Goal: Transaction & Acquisition: Purchase product/service

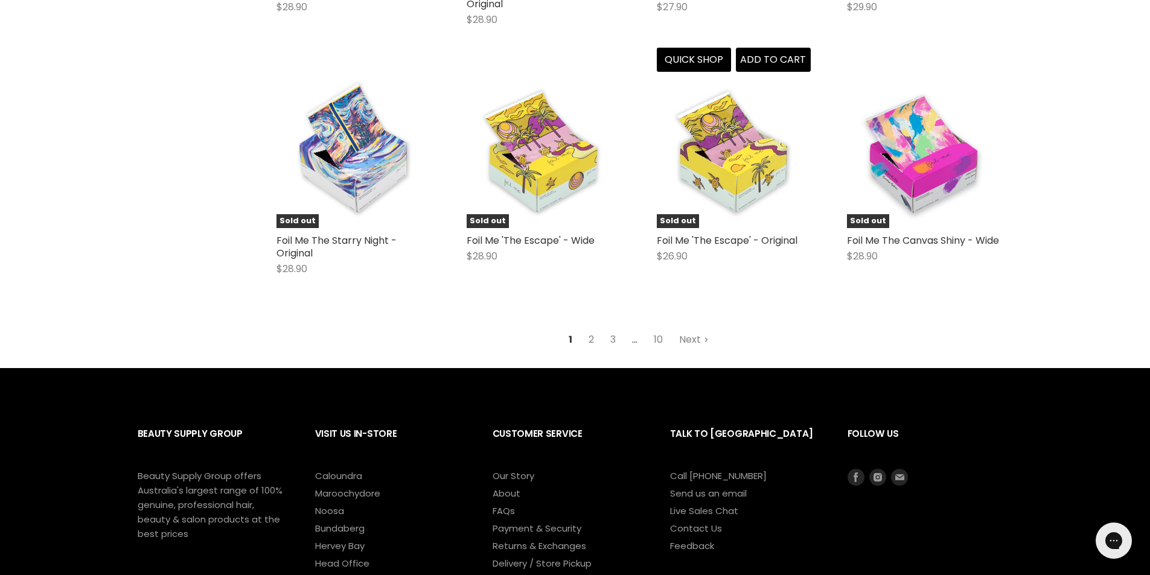
scroll to position [1509, 0]
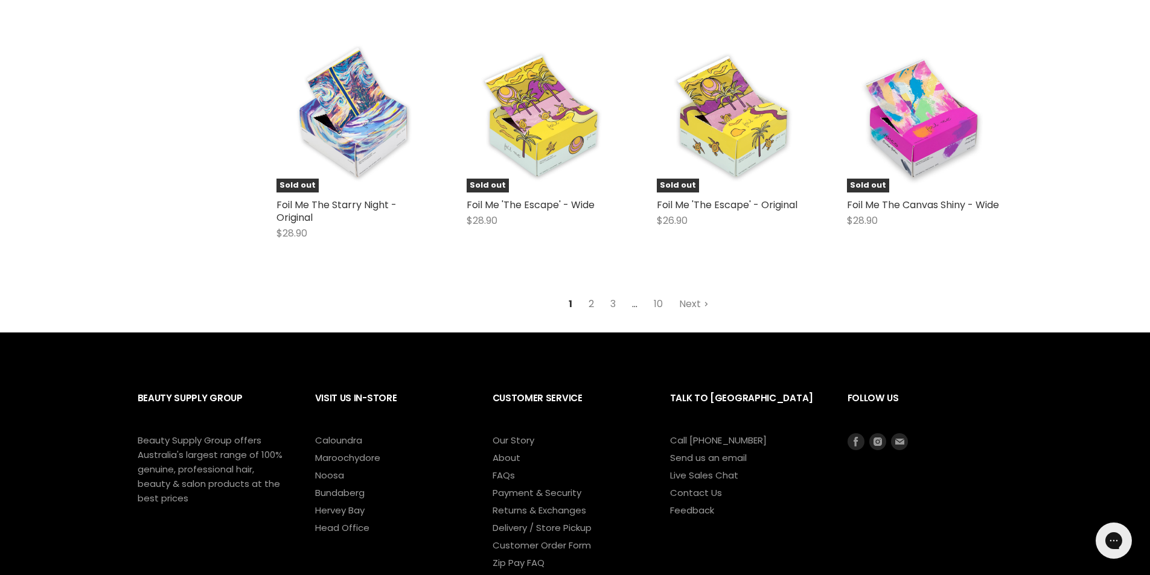
click at [594, 304] on link "2" at bounding box center [591, 304] width 19 height 22
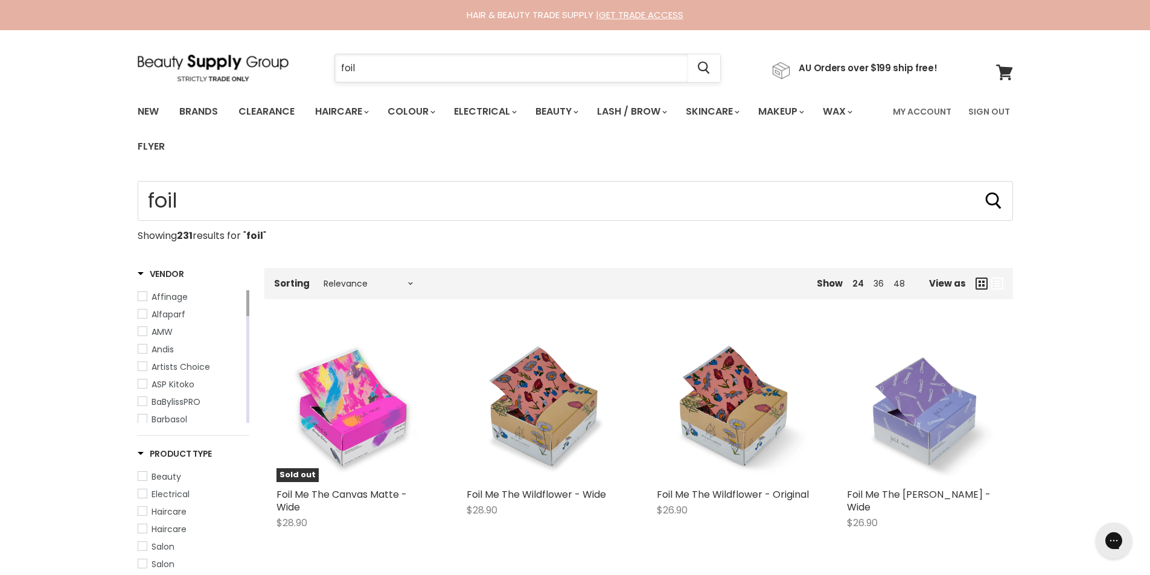
click at [381, 72] on input "foil" at bounding box center [511, 68] width 353 height 28
type input "foil 300m"
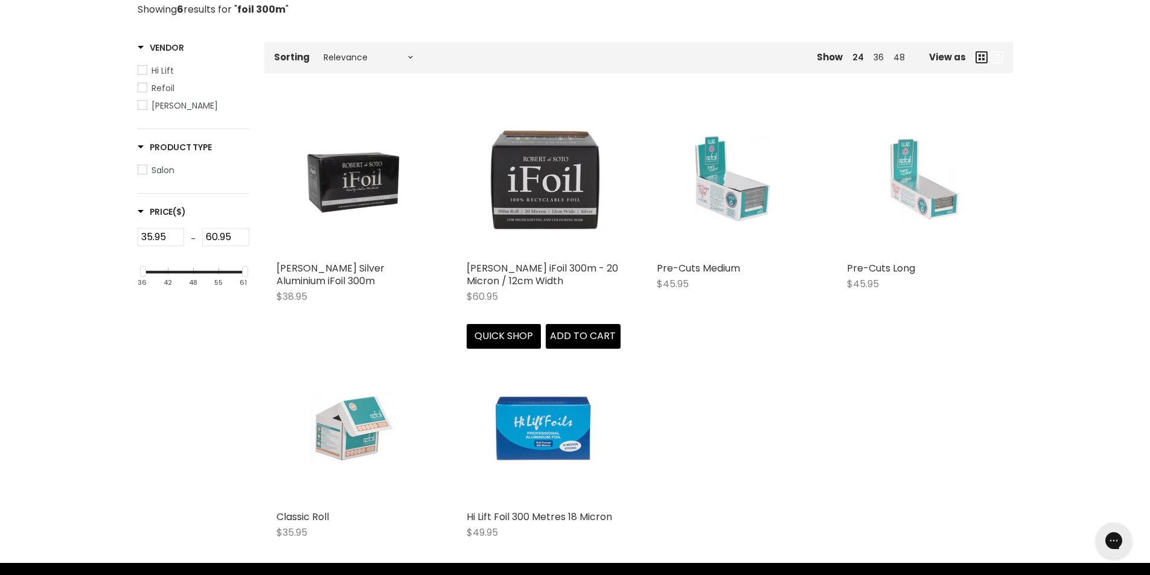
scroll to position [302, 0]
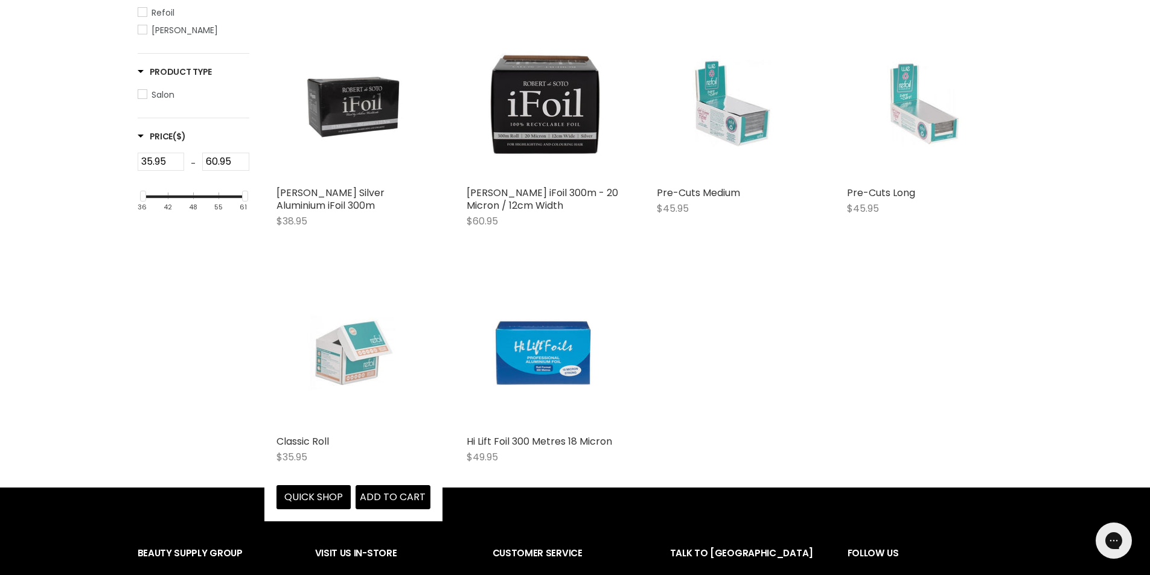
click at [344, 366] on img "Main content" at bounding box center [353, 352] width 102 height 154
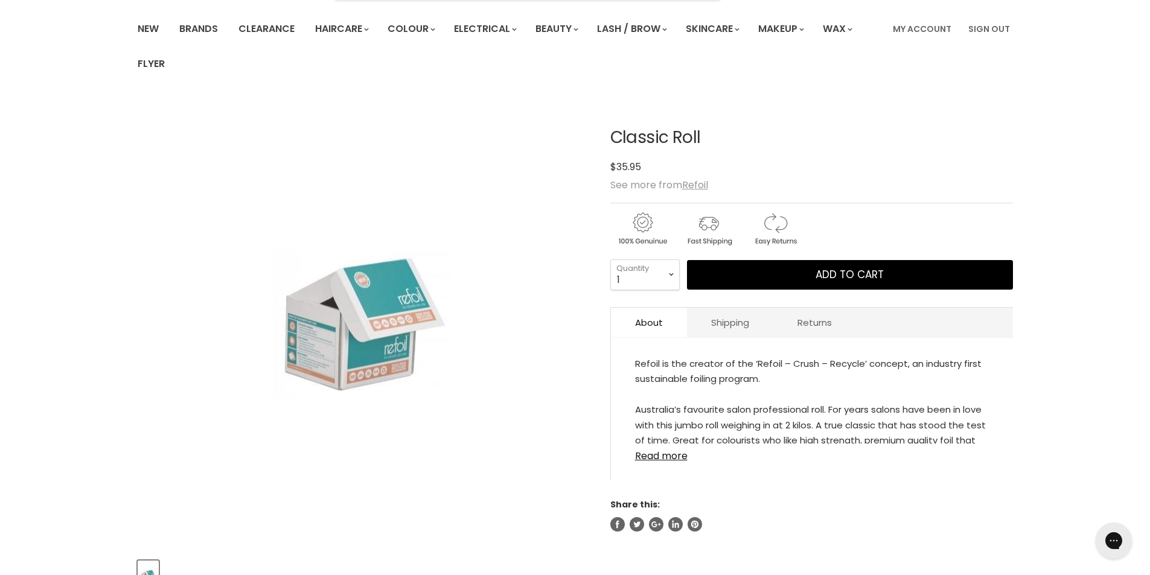
scroll to position [101, 0]
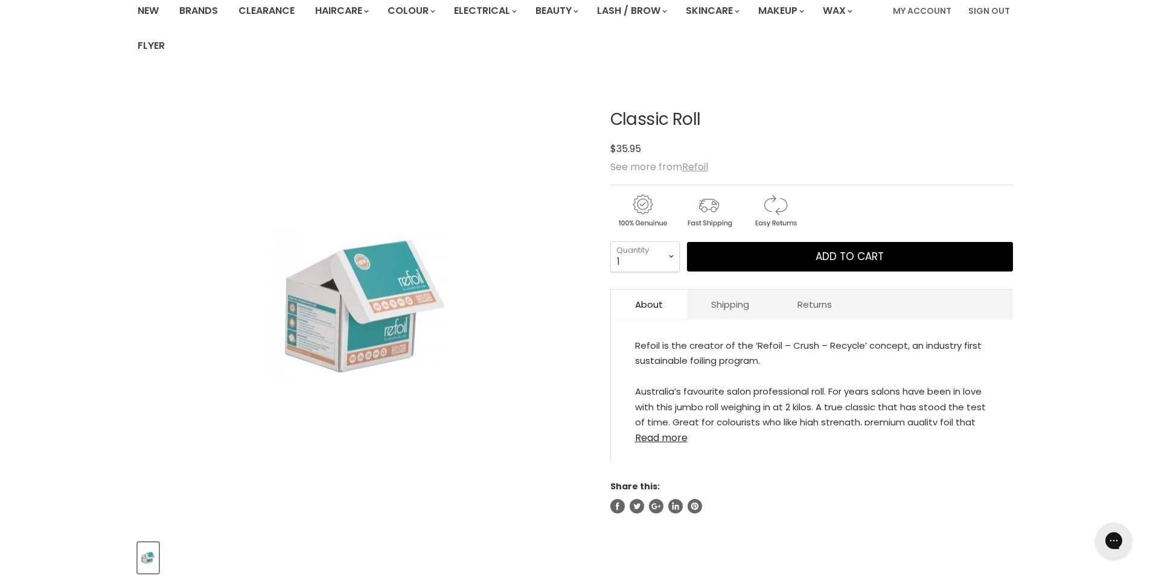
click at [660, 438] on link "Read more" at bounding box center [812, 434] width 354 height 18
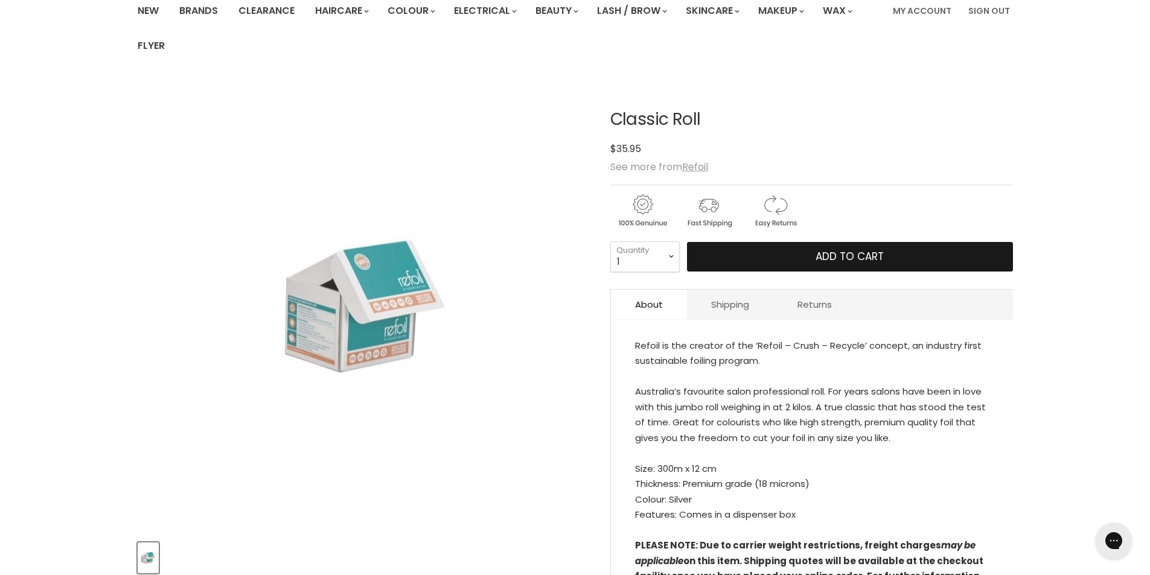
click at [810, 255] on button "Add to cart" at bounding box center [850, 257] width 326 height 30
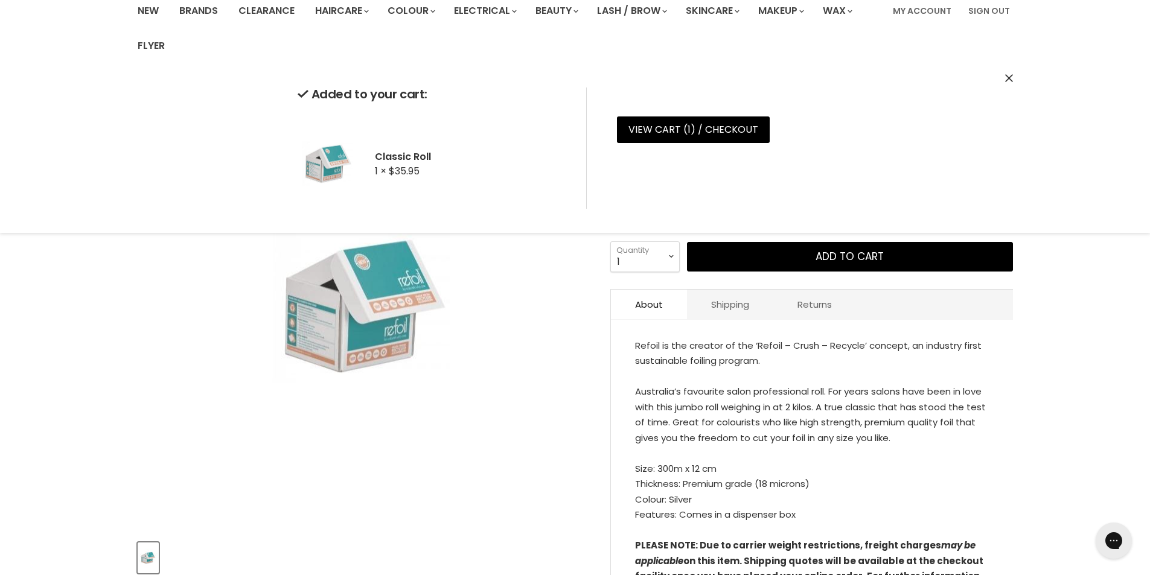
click at [1006, 78] on icon "Close" at bounding box center [1009, 78] width 8 height 8
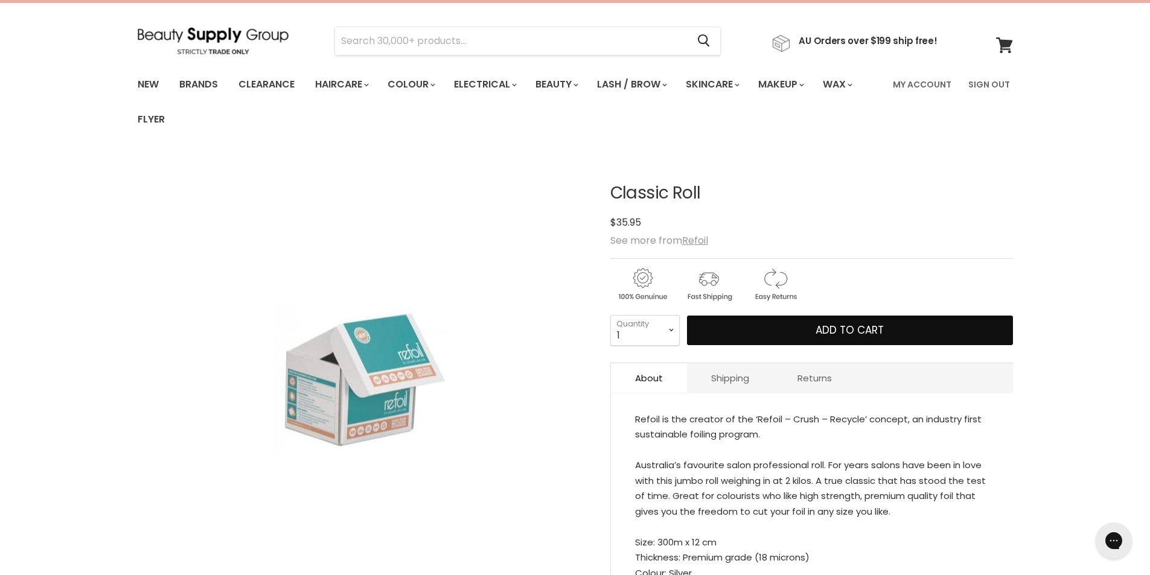
scroll to position [0, 0]
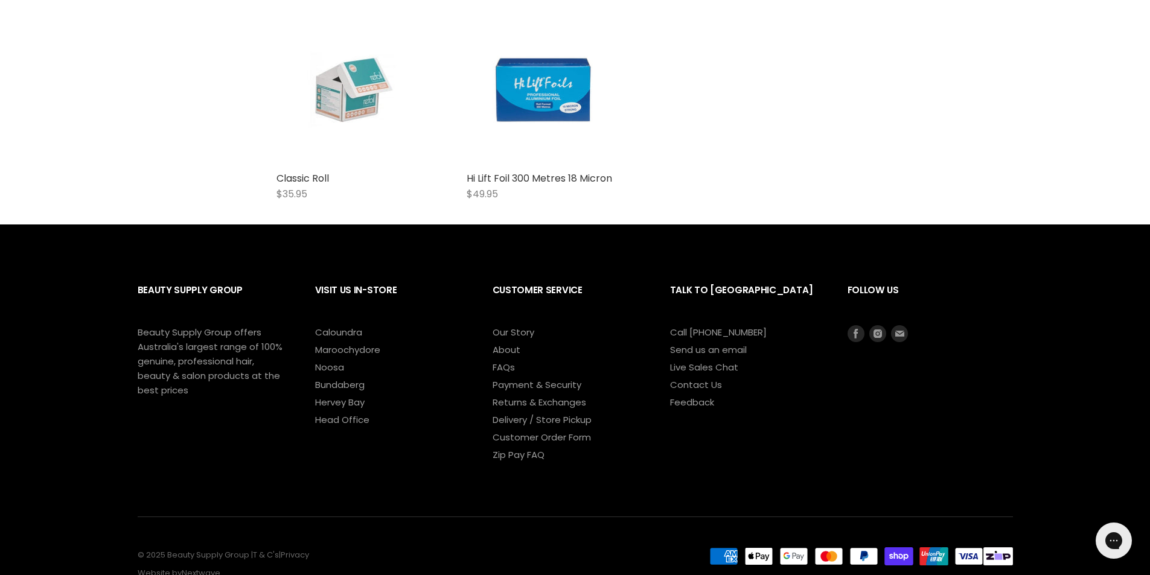
scroll to position [263, 0]
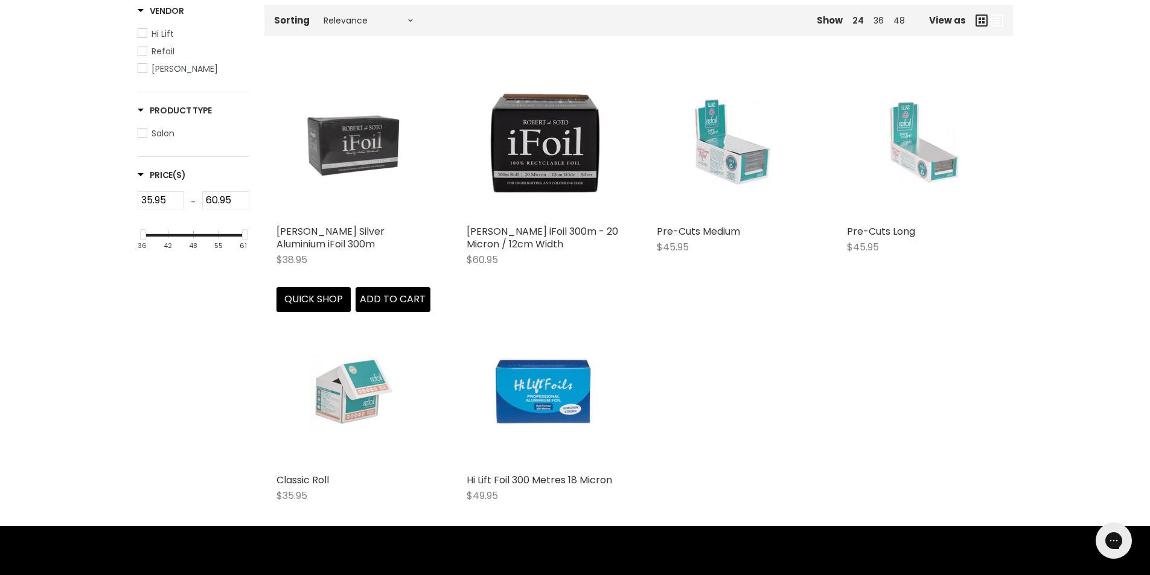
click at [363, 132] on img "Main content" at bounding box center [353, 142] width 103 height 154
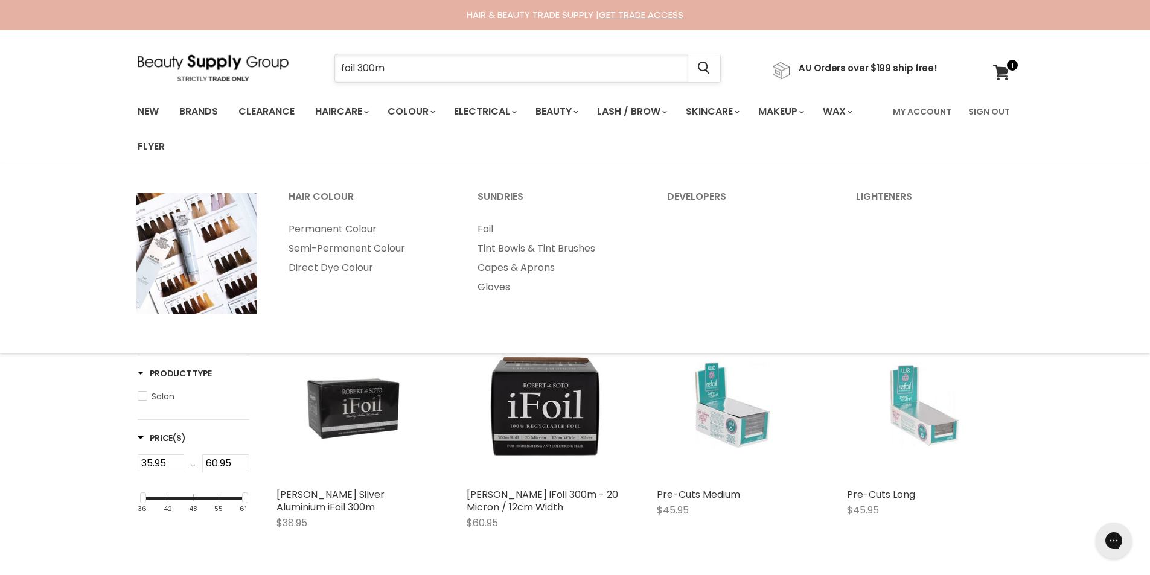
click at [416, 60] on input "foil 300m" at bounding box center [511, 68] width 353 height 28
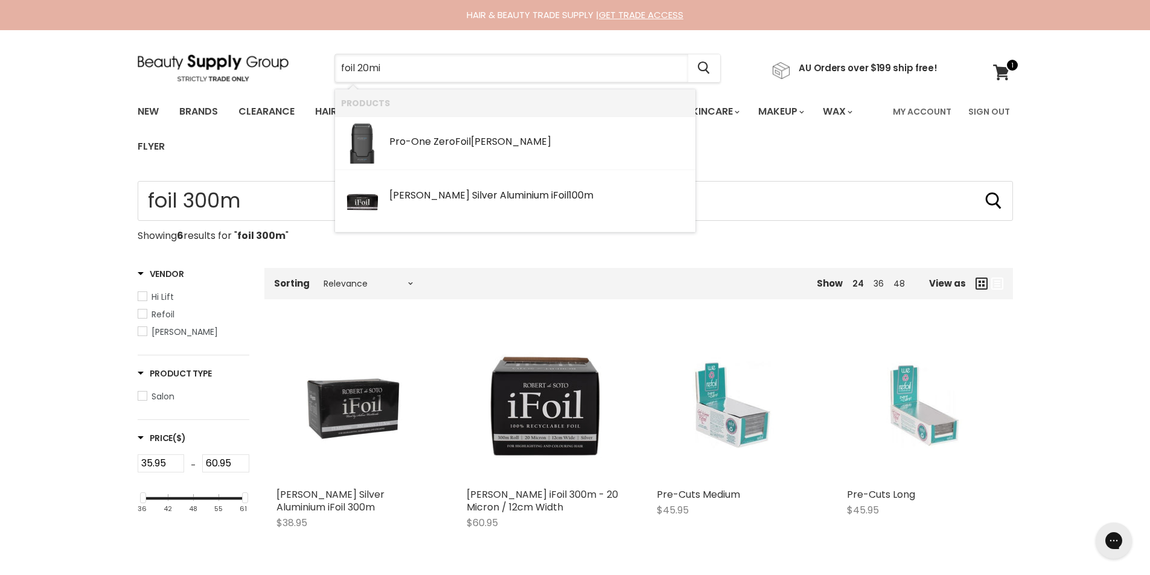
type input "foil 20mic"
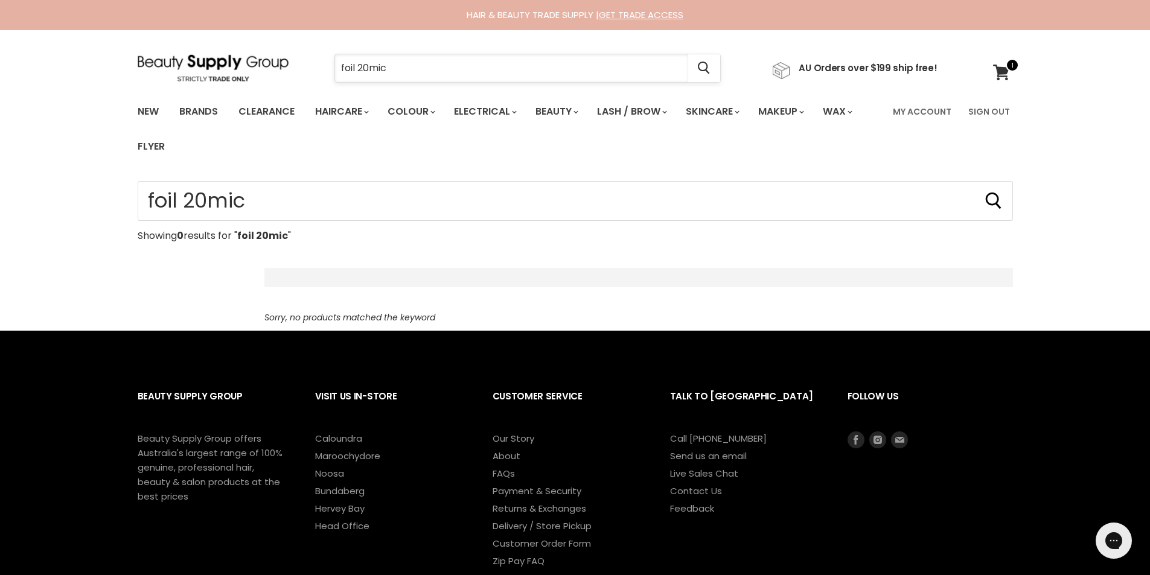
click at [418, 67] on input "foil 20mic" at bounding box center [511, 68] width 353 height 28
type input "foil 20"
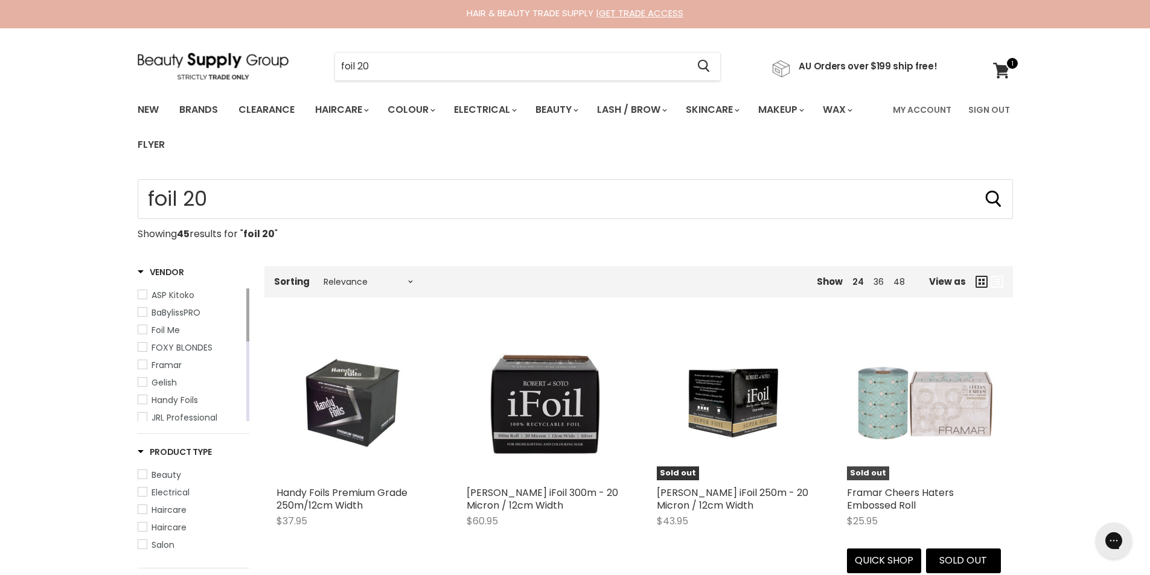
scroll to position [101, 0]
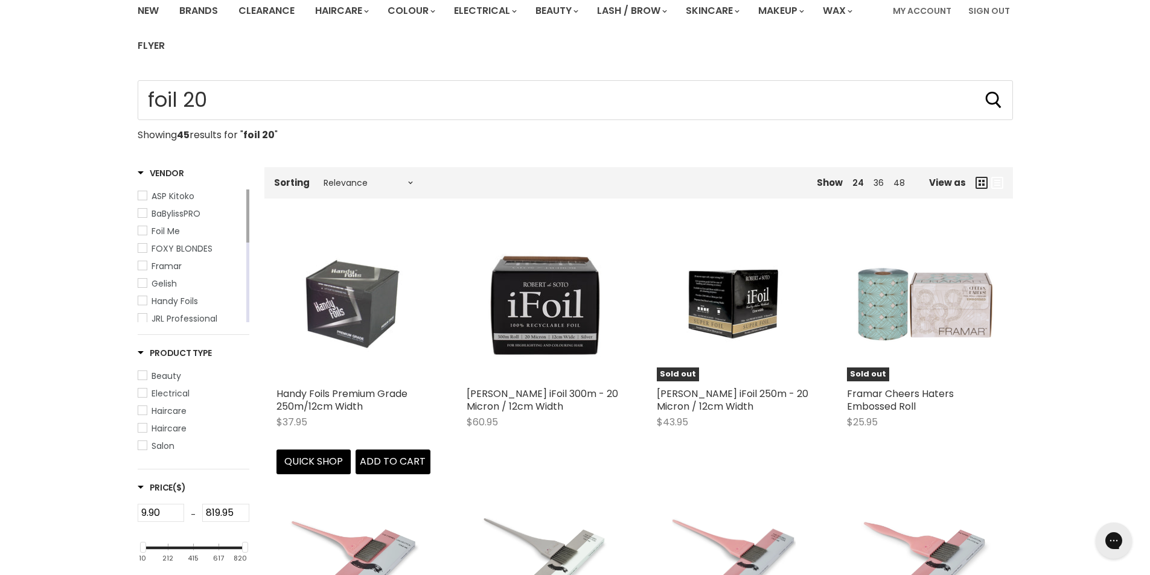
click at [372, 320] on img "Main content" at bounding box center [353, 304] width 103 height 154
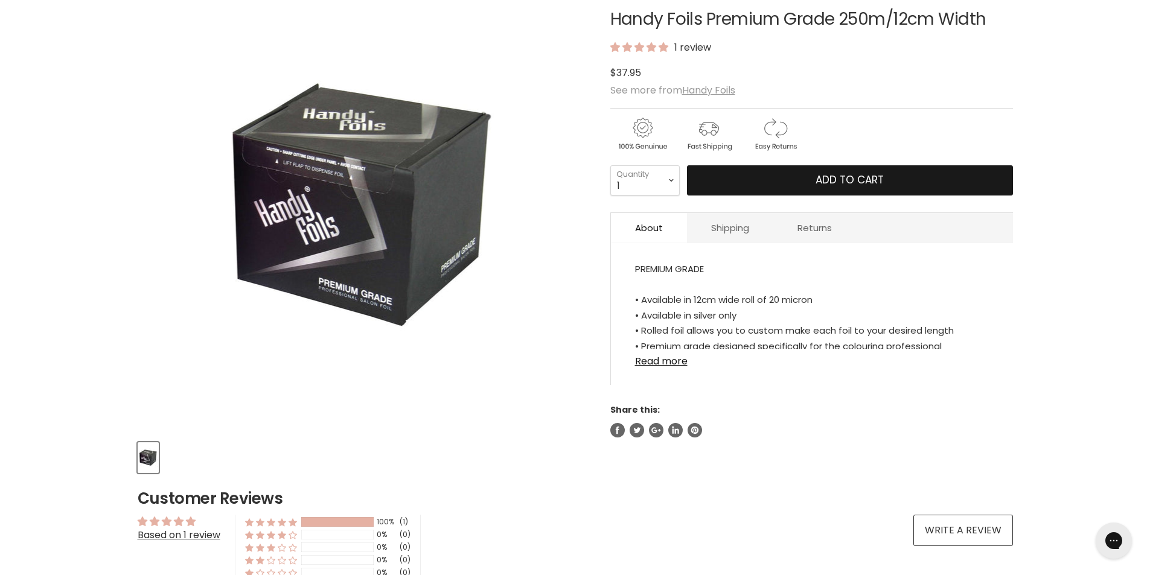
click at [824, 179] on span "Add to cart" at bounding box center [849, 180] width 68 height 14
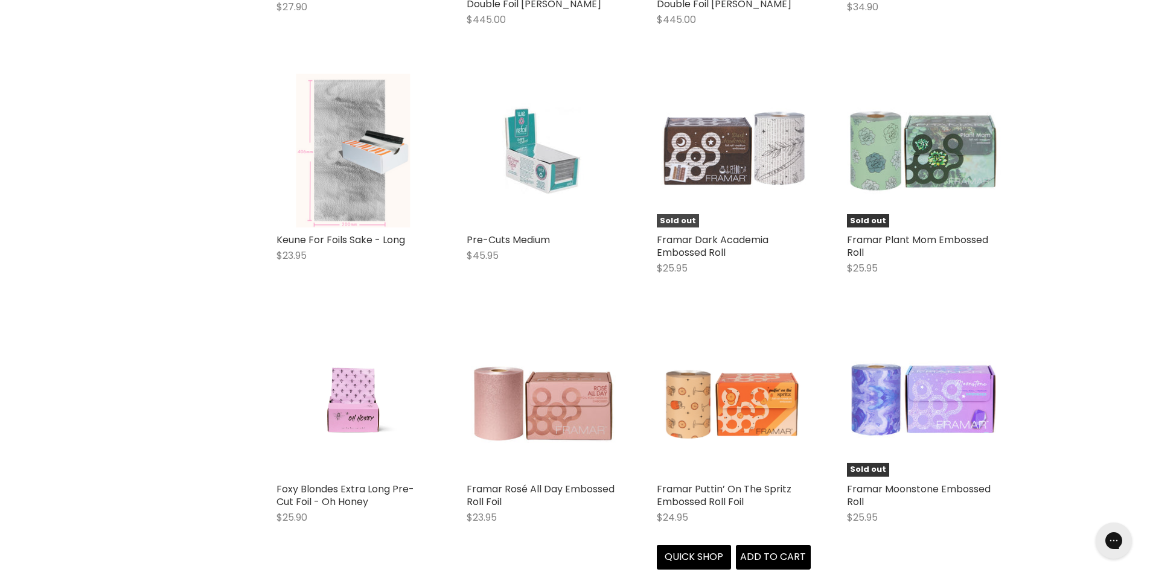
scroll to position [1322, 0]
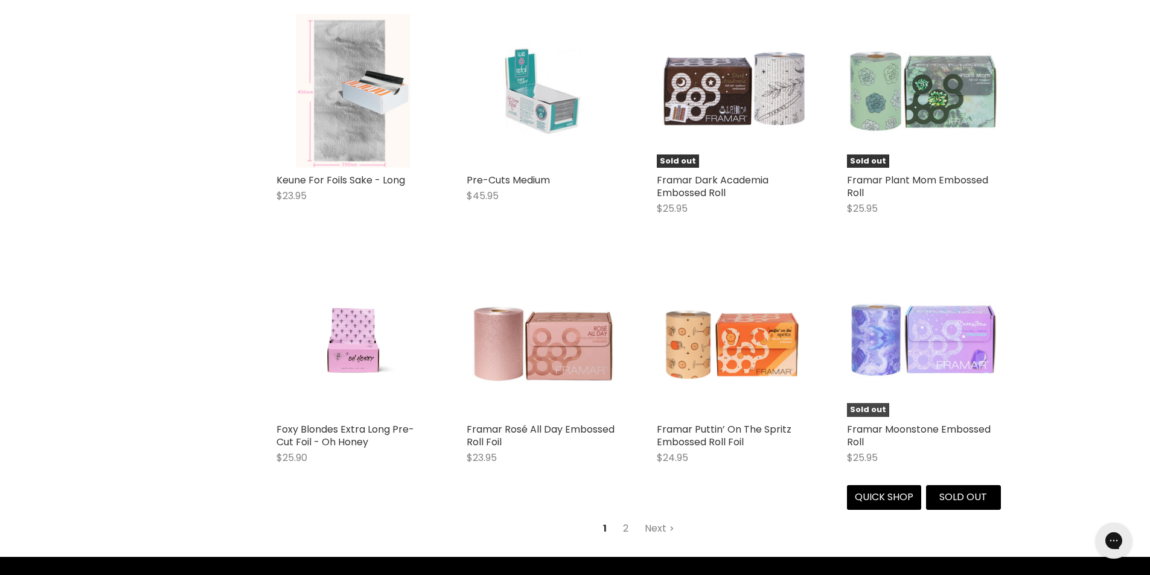
click at [939, 323] on img "Main content" at bounding box center [924, 340] width 154 height 154
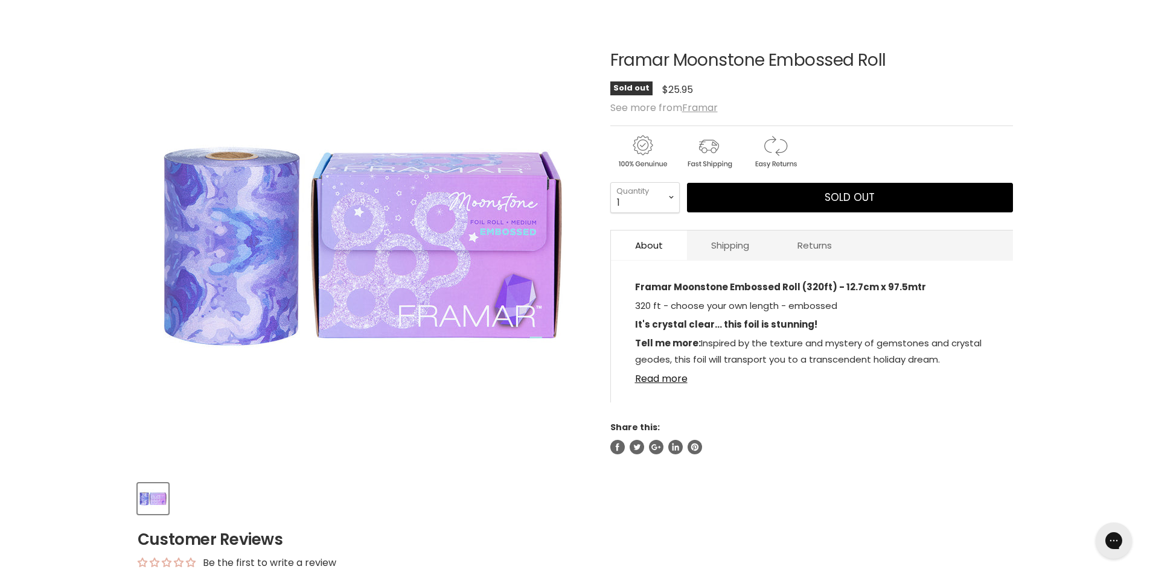
scroll to position [201, 0]
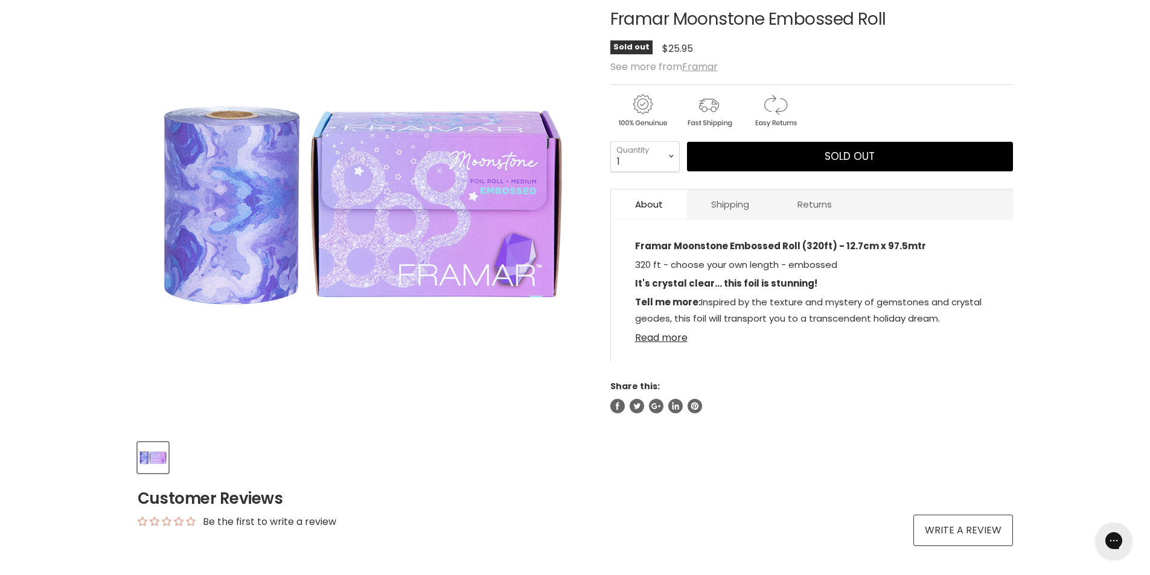
click at [657, 337] on link "Read more" at bounding box center [812, 334] width 354 height 18
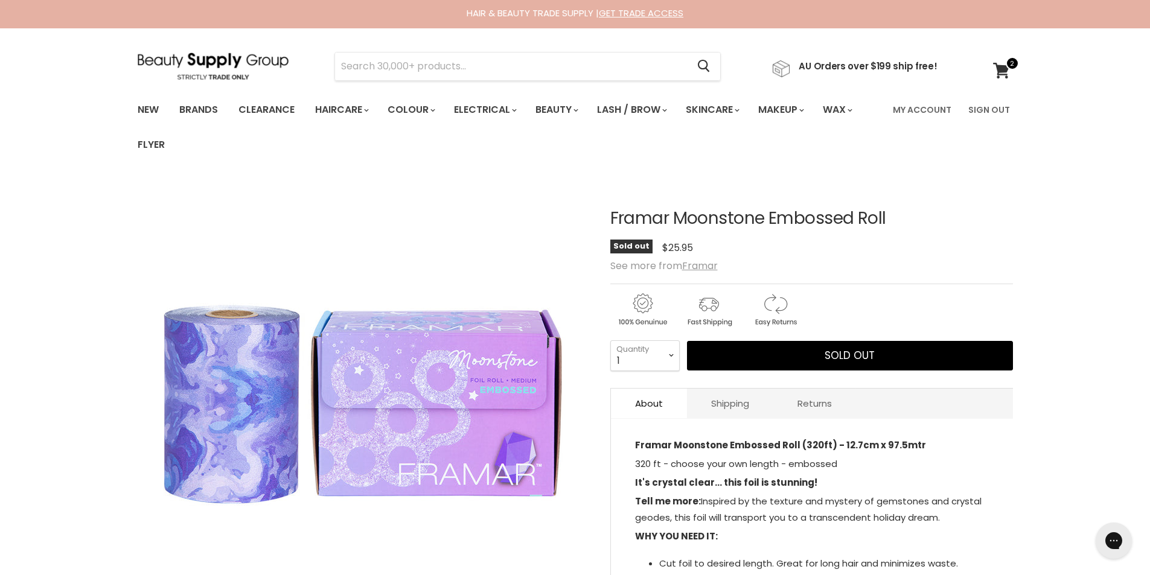
scroll to position [0, 0]
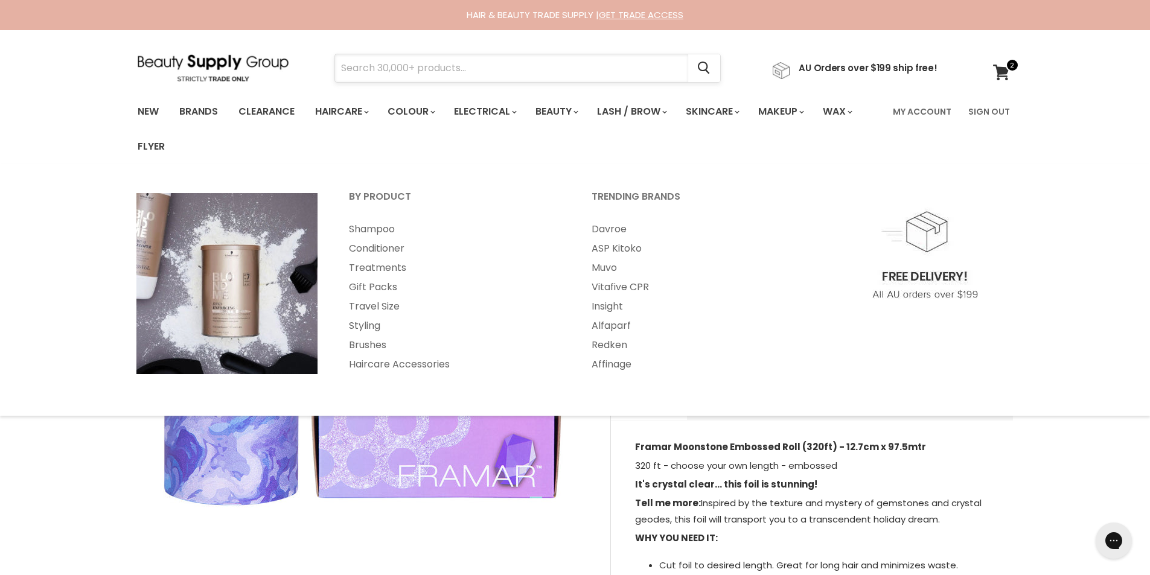
click at [384, 72] on input "Search" at bounding box center [511, 68] width 353 height 28
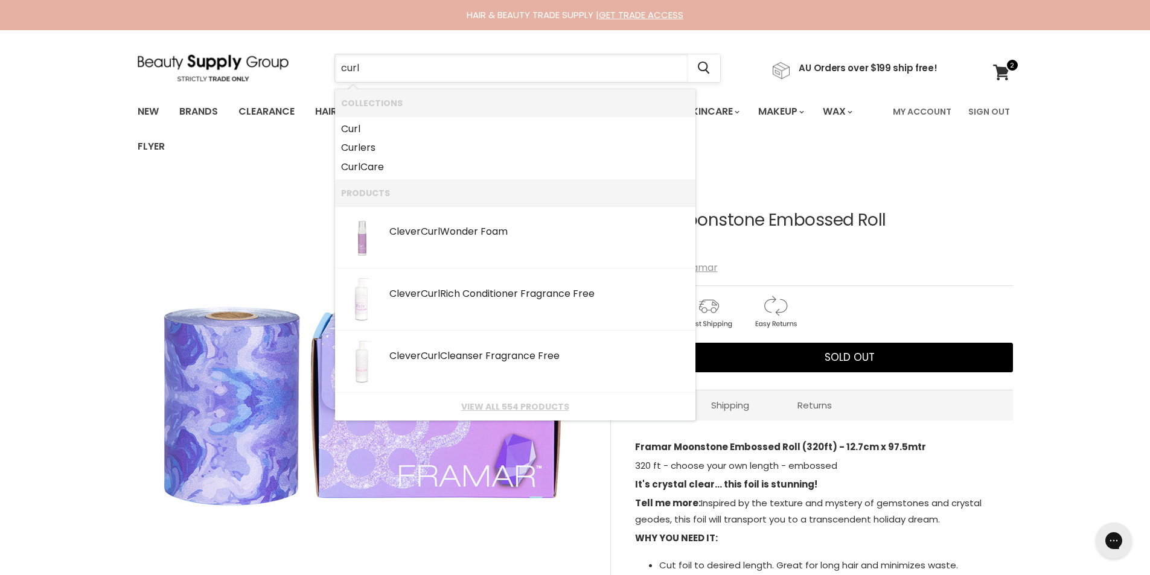
type input "curly"
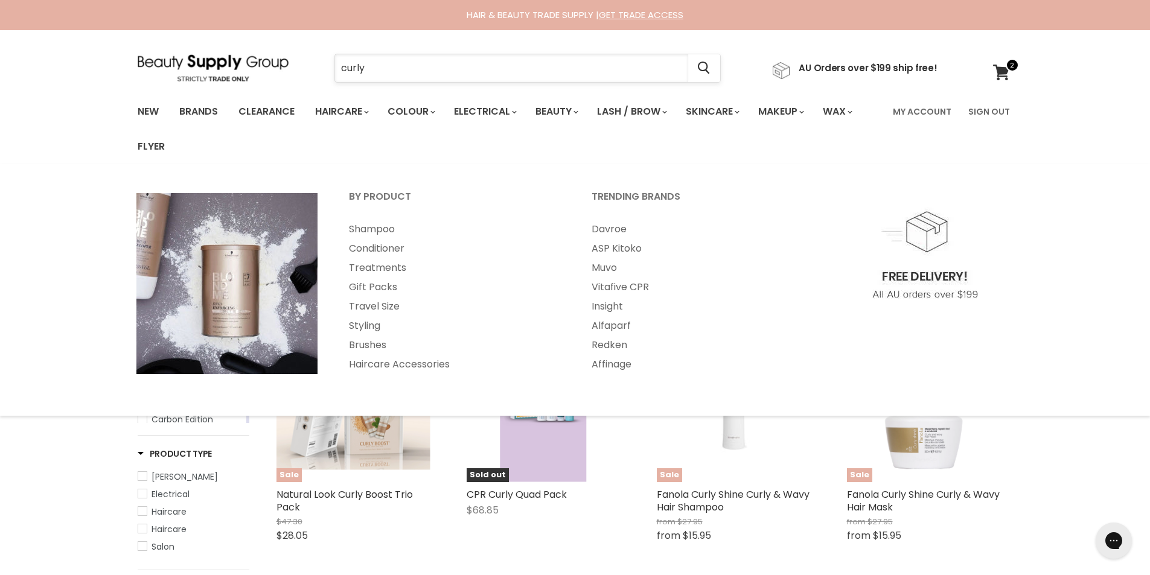
click at [375, 75] on input "curly" at bounding box center [511, 68] width 353 height 28
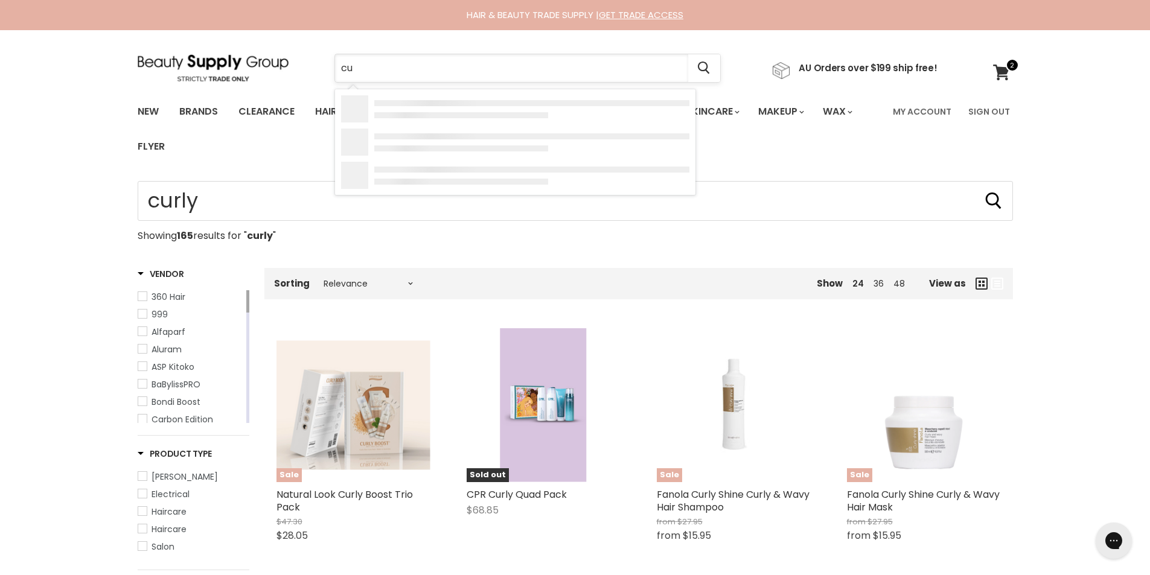
type input "c"
type input "clever curl"
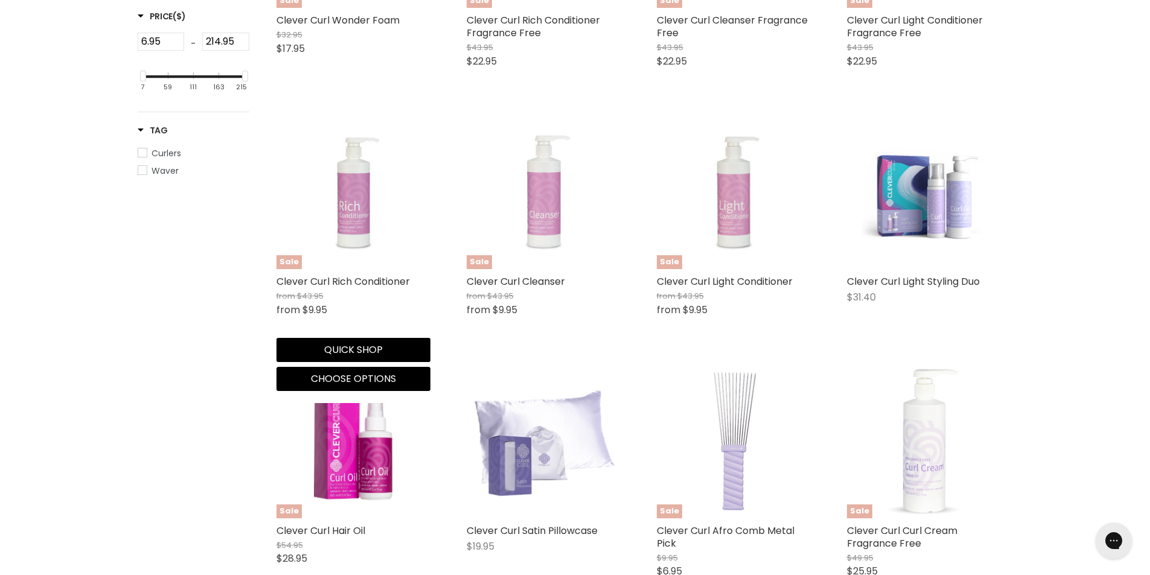
scroll to position [503, 0]
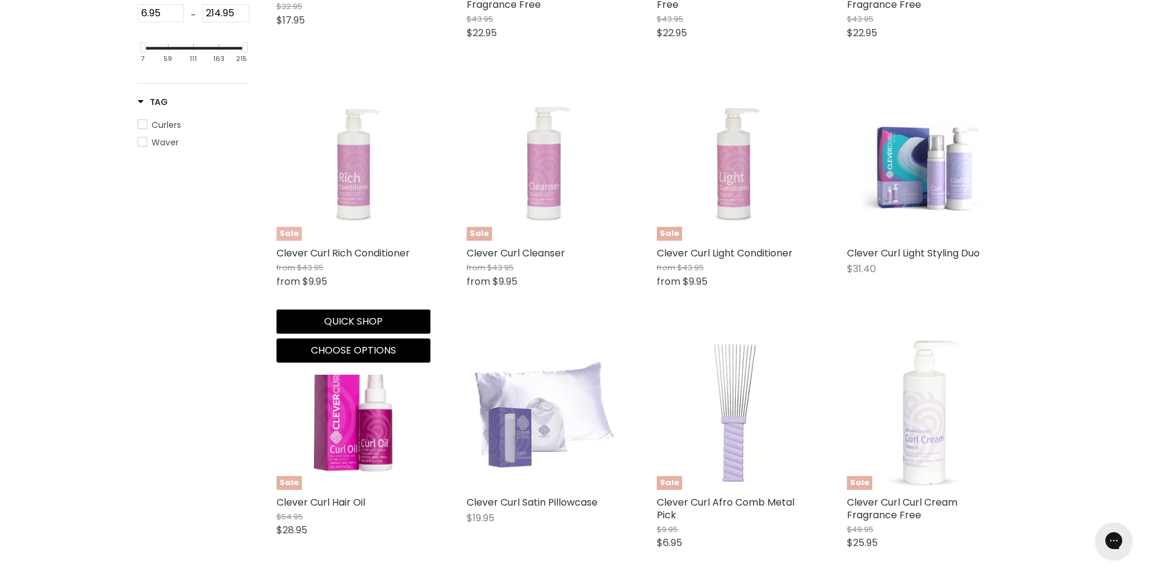
click at [345, 166] on img "Main content" at bounding box center [352, 164] width 115 height 154
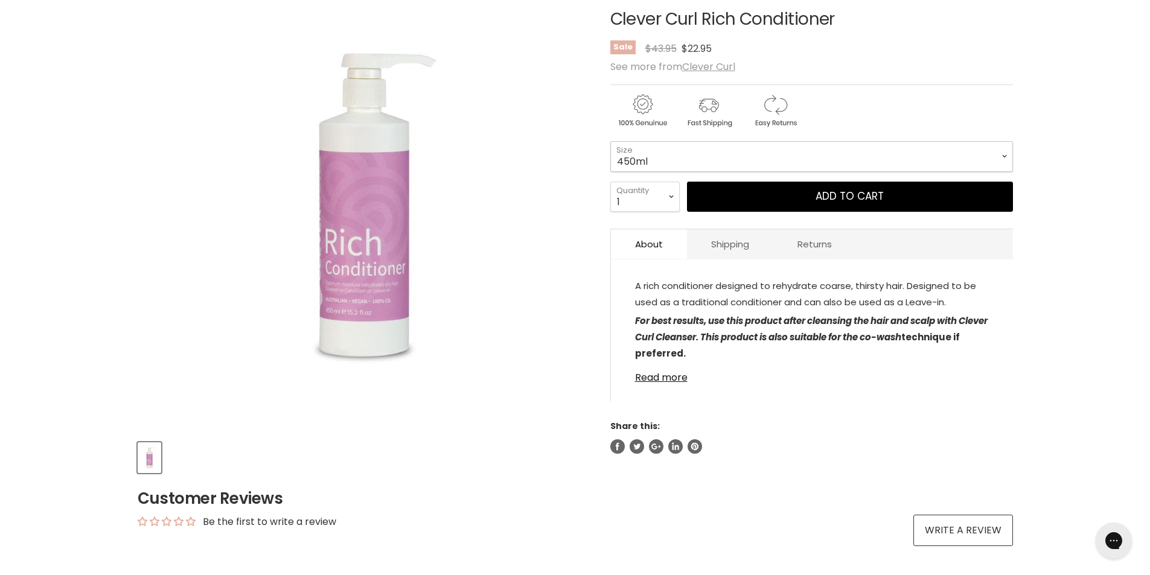
click at [707, 156] on select "450ml 1L 130ml" at bounding box center [811, 156] width 402 height 30
click at [610, 141] on select "450ml 1L 130ml" at bounding box center [811, 156] width 402 height 30
select select "1L"
click at [662, 201] on select "1 2 3 4 5 6 7 8 9 10+" at bounding box center [644, 197] width 69 height 30
select select "2"
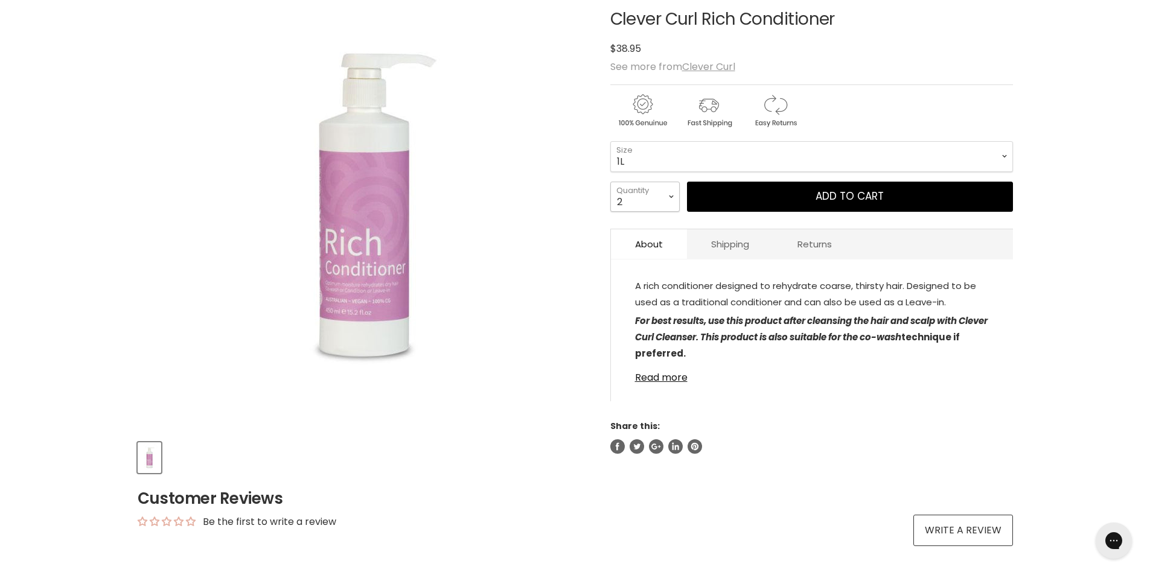
click at [610, 182] on select "1 2 3 4 5 6 7 8 9 10+" at bounding box center [644, 197] width 69 height 30
type input "2"
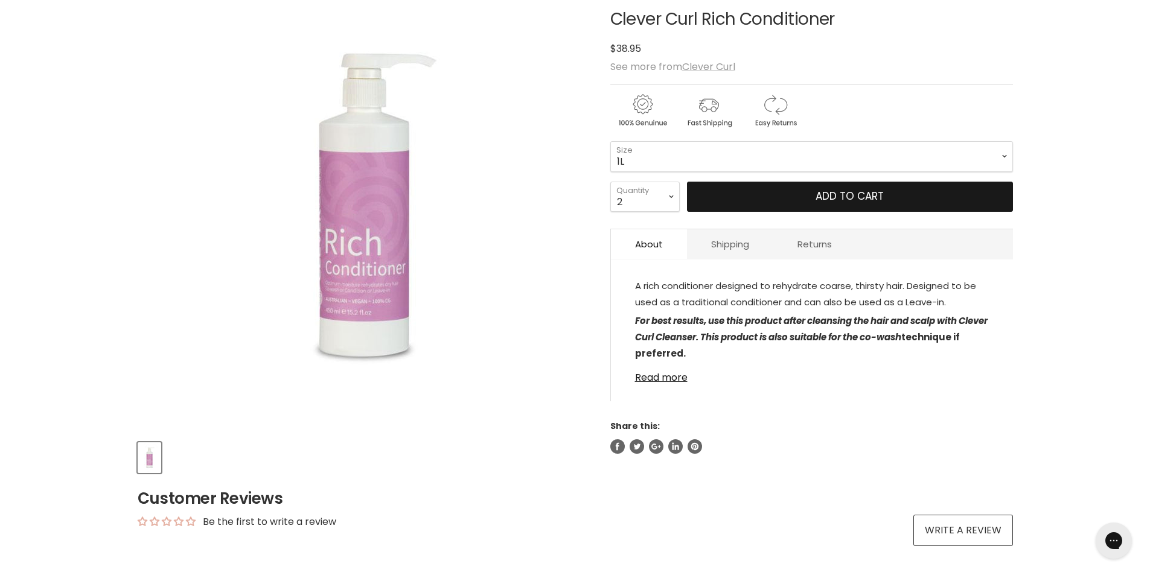
click at [781, 196] on button "Add to cart" at bounding box center [850, 197] width 326 height 30
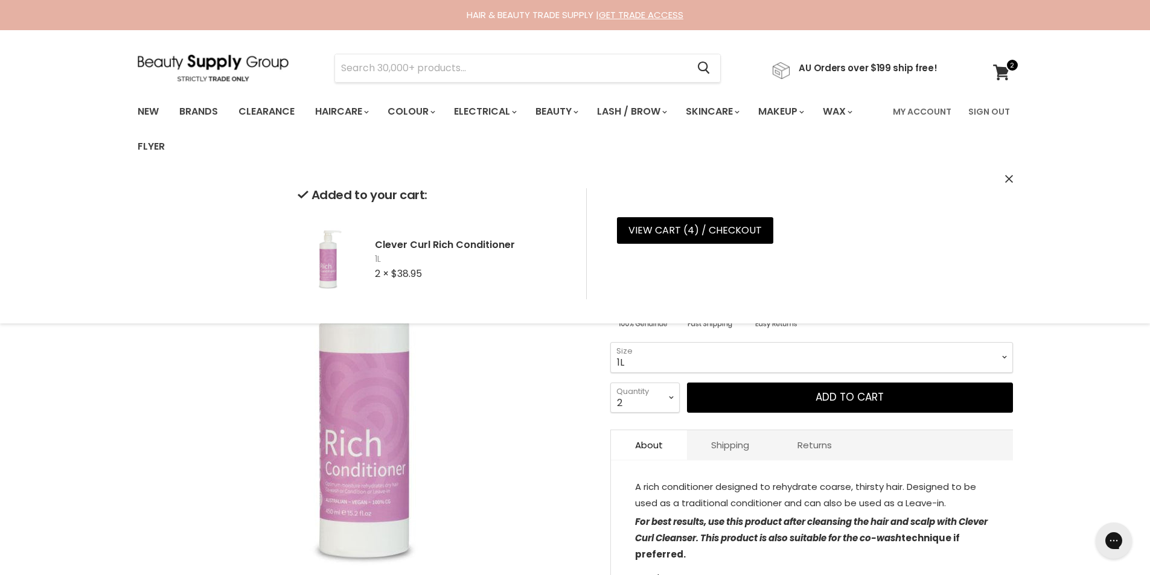
click at [1011, 177] on icon "Close" at bounding box center [1009, 179] width 8 height 8
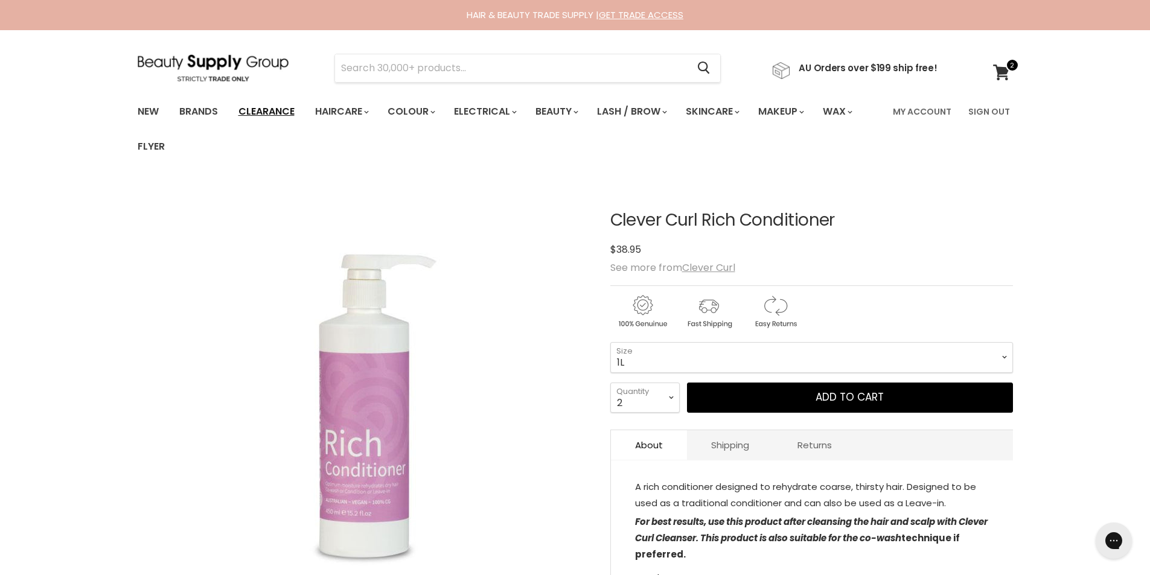
click at [271, 109] on link "Clearance" at bounding box center [266, 111] width 74 height 25
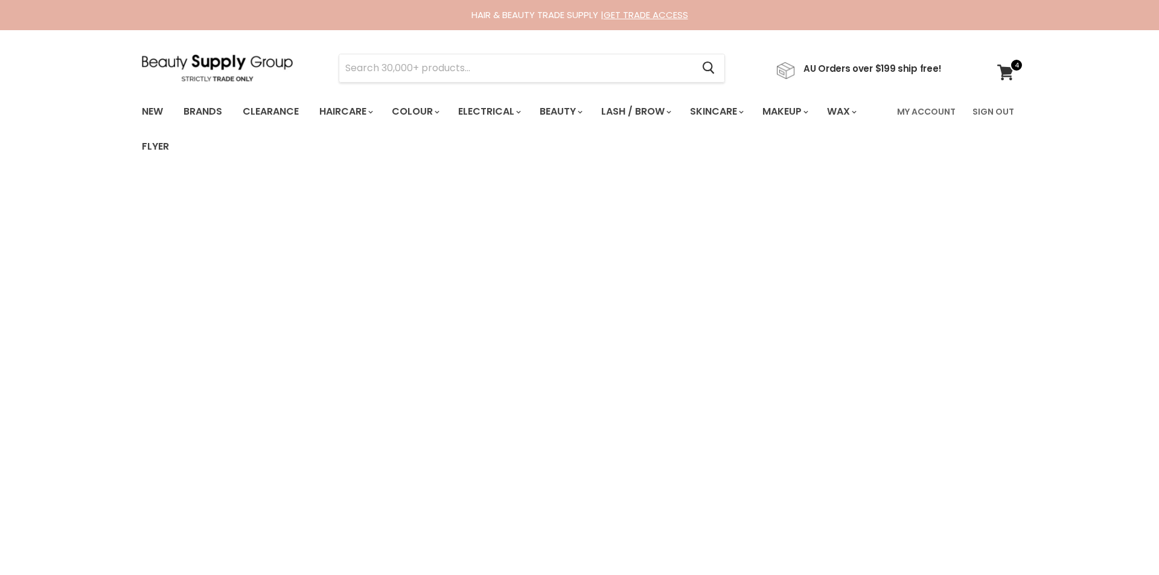
click at [361, 63] on input "Search" at bounding box center [515, 68] width 353 height 28
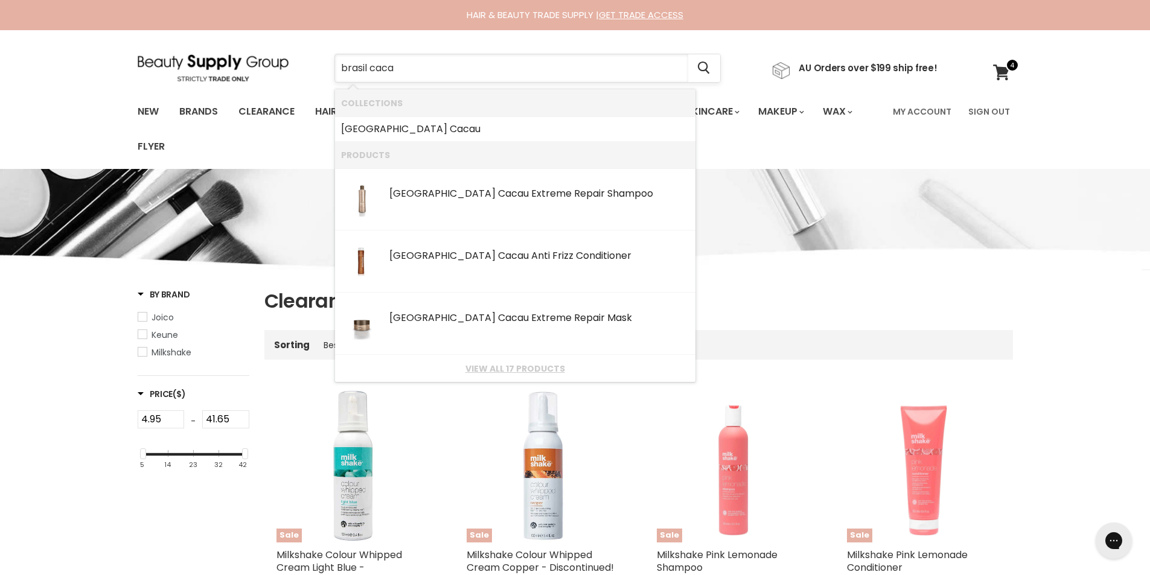
type input "brasil cacau"
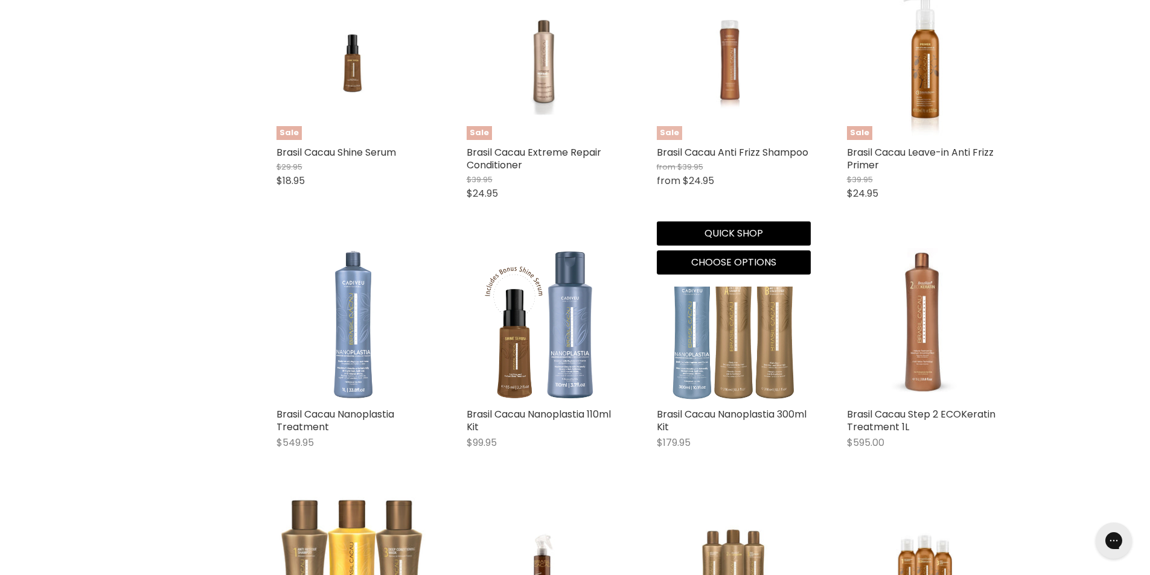
scroll to position [503, 0]
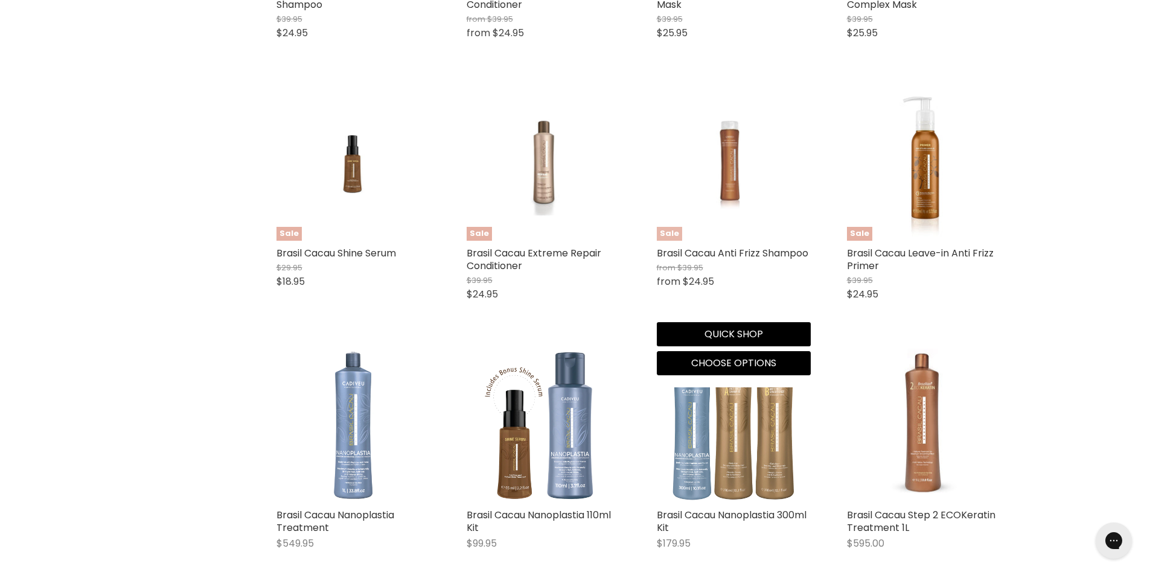
click at [734, 177] on img "Main content" at bounding box center [733, 164] width 103 height 154
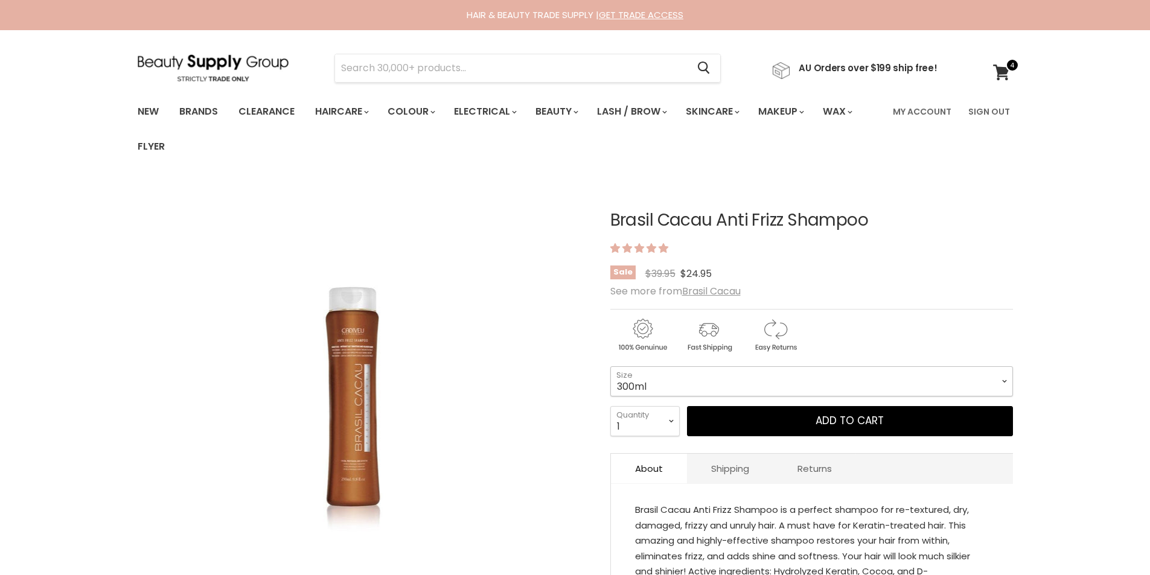
click at [744, 388] on select "300ml 980ml" at bounding box center [811, 381] width 402 height 30
click at [738, 385] on select "300ml 980ml" at bounding box center [811, 381] width 402 height 30
click at [999, 379] on select "300ml 980ml" at bounding box center [811, 381] width 402 height 30
click at [610, 366] on select "300ml 980ml" at bounding box center [811, 381] width 402 height 30
select select "980ml"
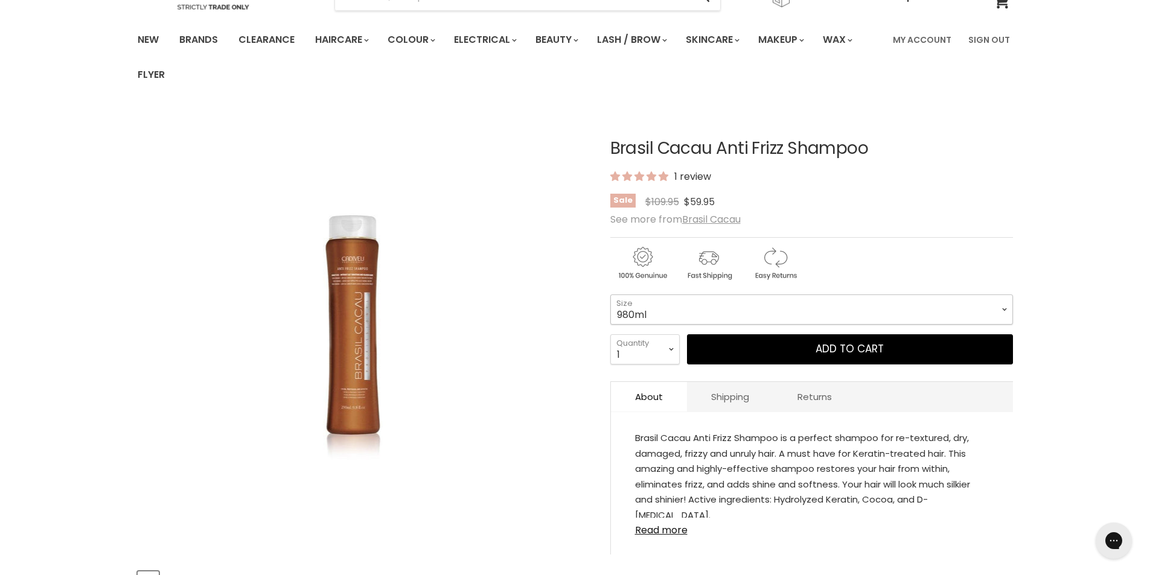
scroll to position [101, 0]
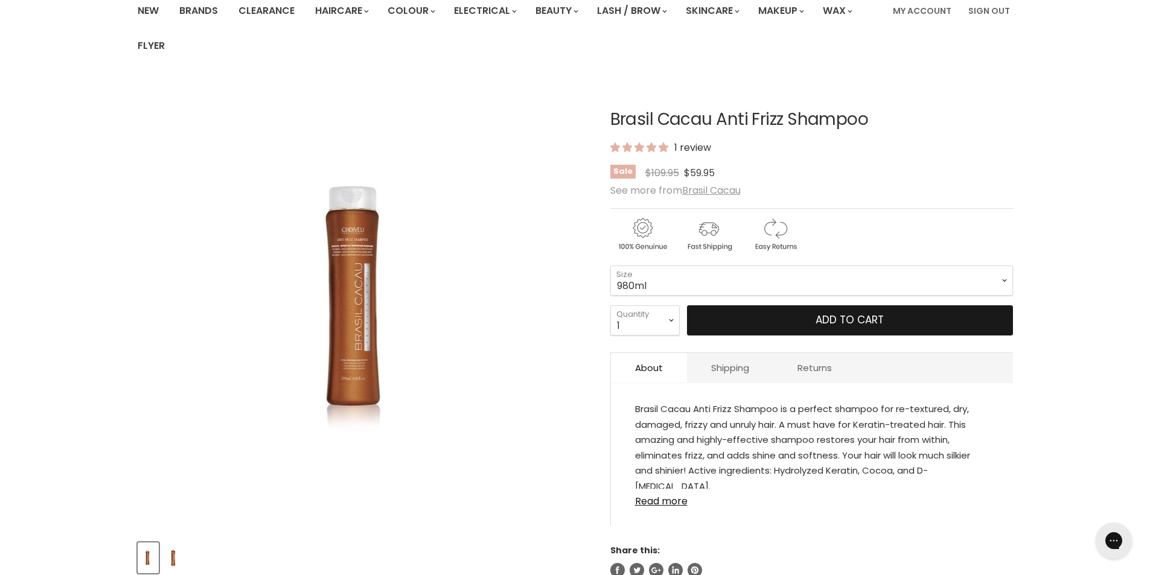
click at [842, 318] on button "Add to cart" at bounding box center [850, 320] width 326 height 30
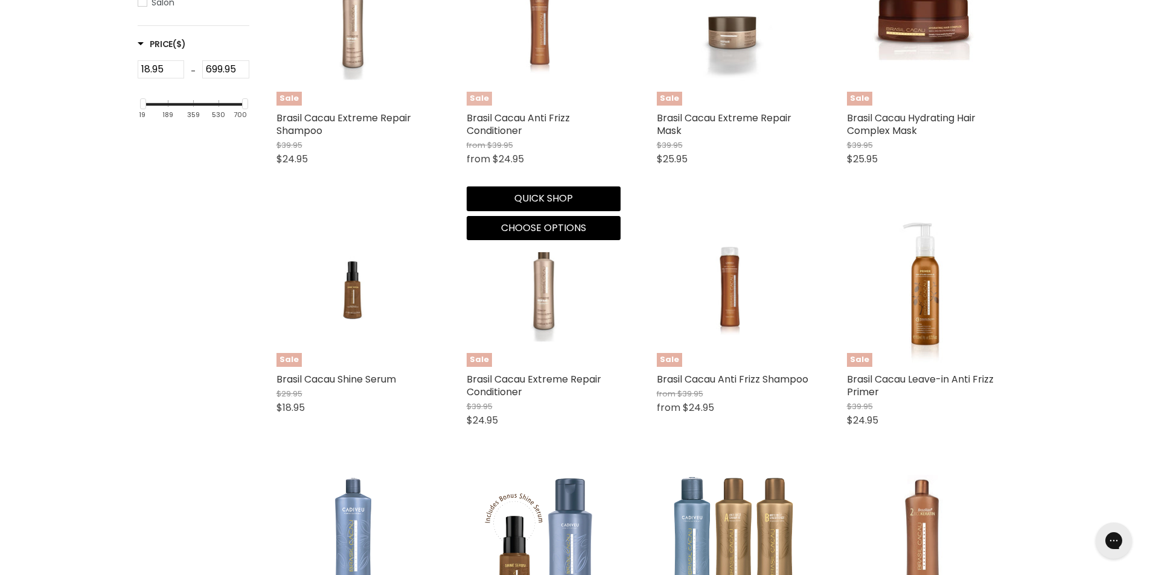
click at [521, 51] on img "Main content" at bounding box center [543, 29] width 103 height 154
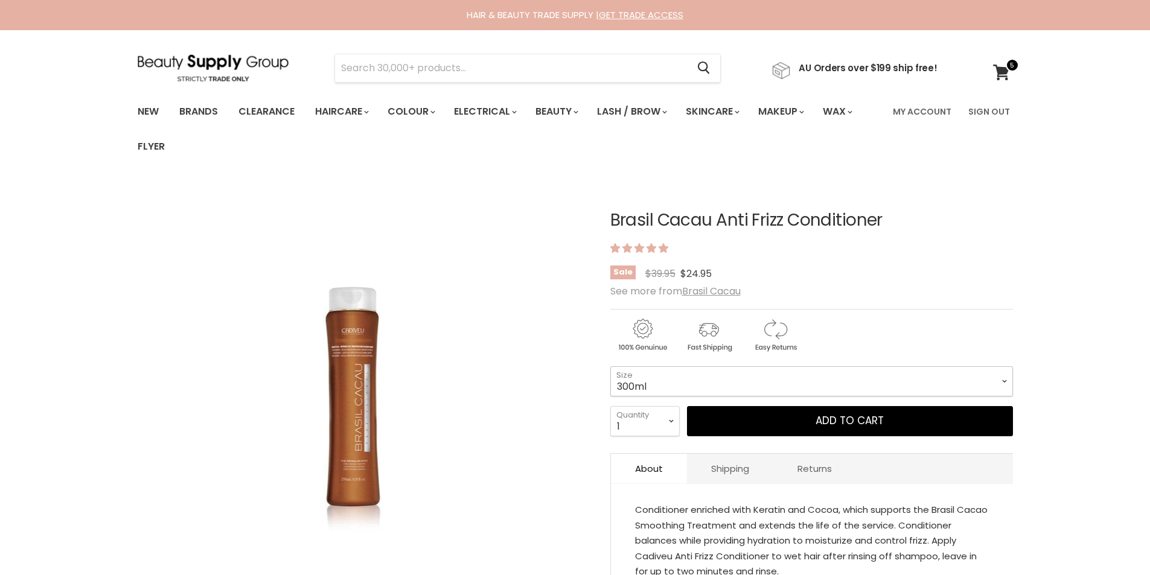
click at [742, 380] on select "300ml 980ml" at bounding box center [811, 381] width 402 height 30
click at [610, 366] on select "300ml 980ml" at bounding box center [811, 381] width 402 height 30
select select "980ml"
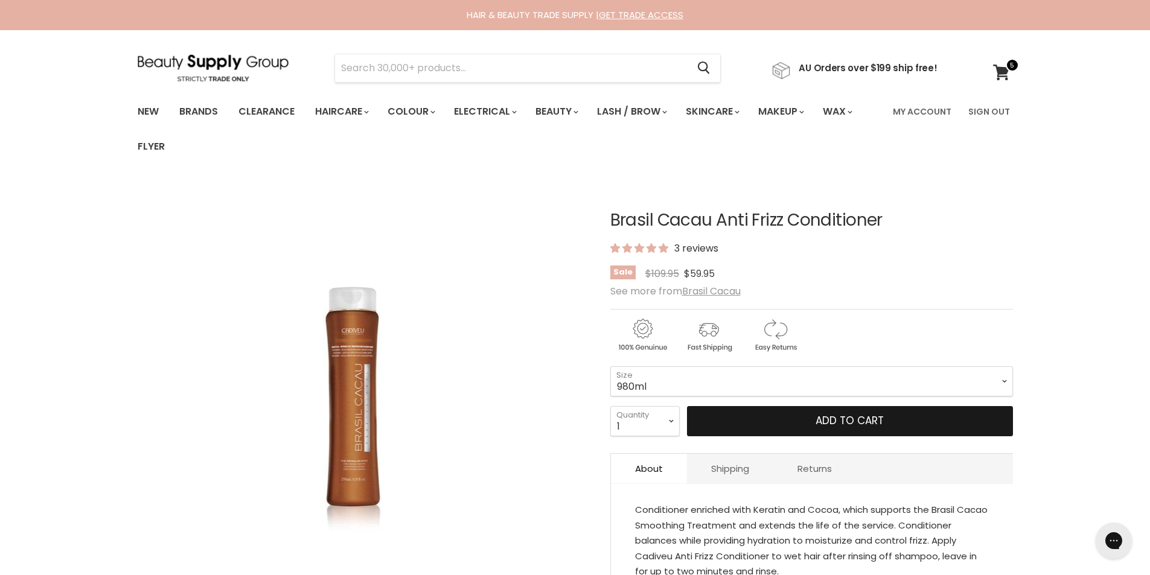
click at [819, 427] on button "Add to cart" at bounding box center [850, 421] width 326 height 30
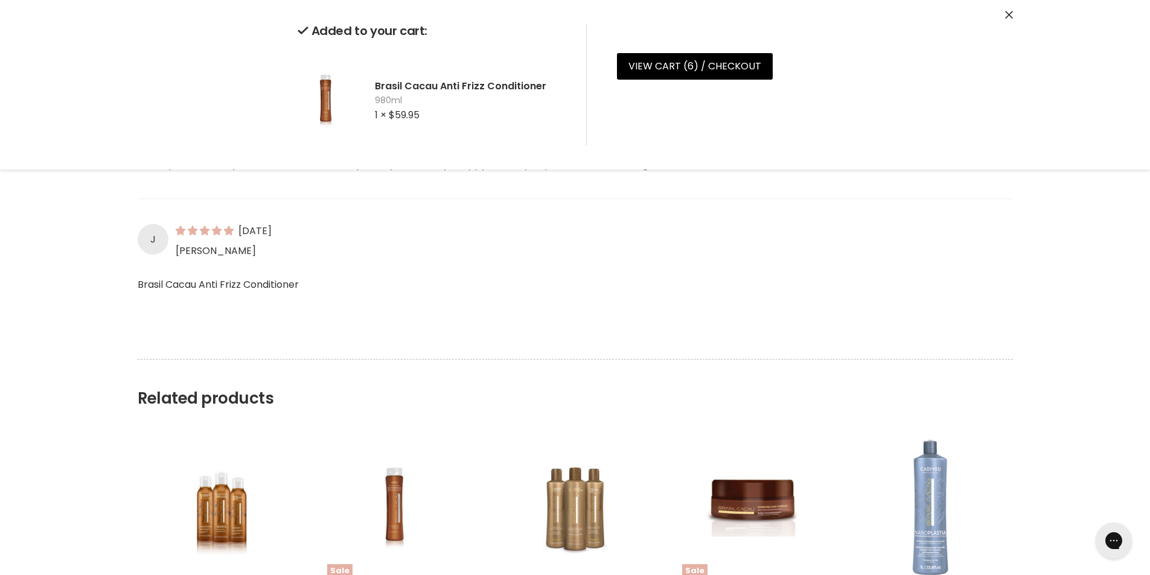
scroll to position [984, 0]
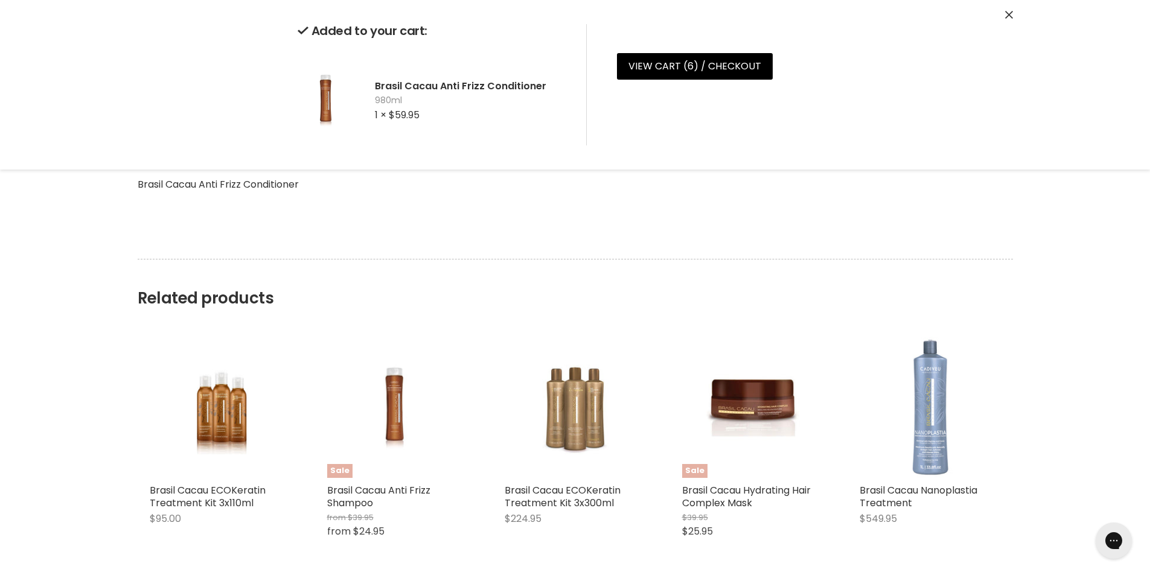
click at [932, 395] on img "Main content" at bounding box center [929, 407] width 141 height 141
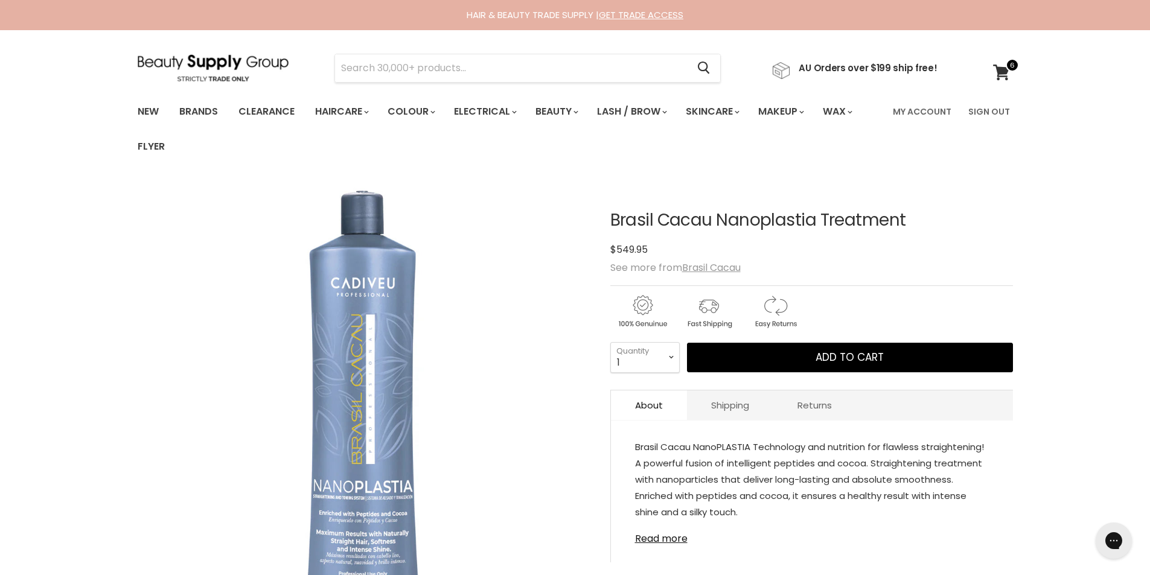
scroll to position [101, 0]
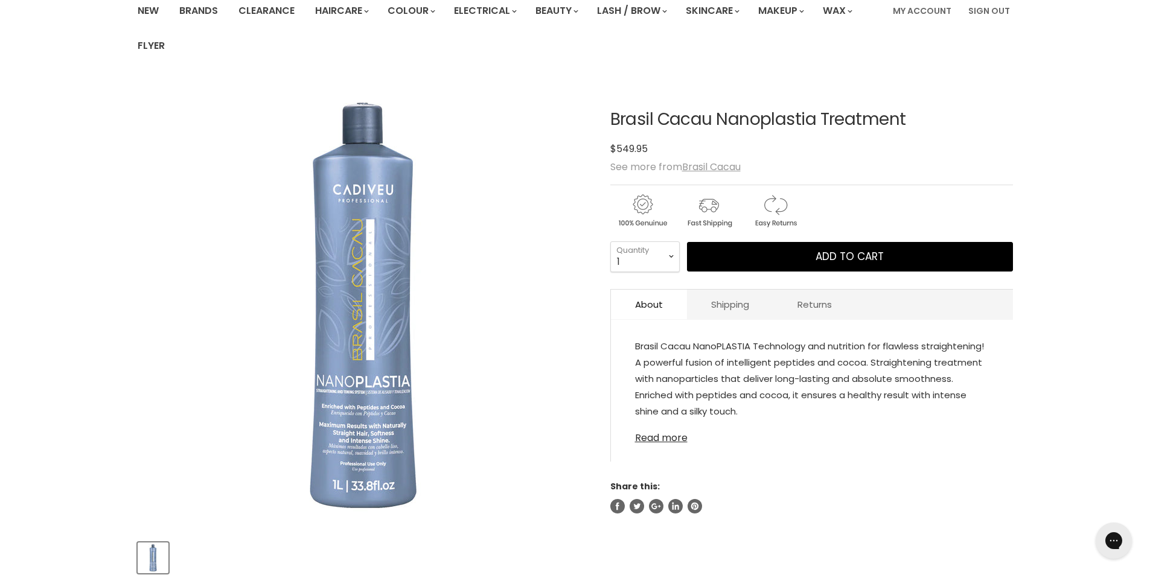
click at [649, 431] on link "Read more" at bounding box center [812, 434] width 354 height 18
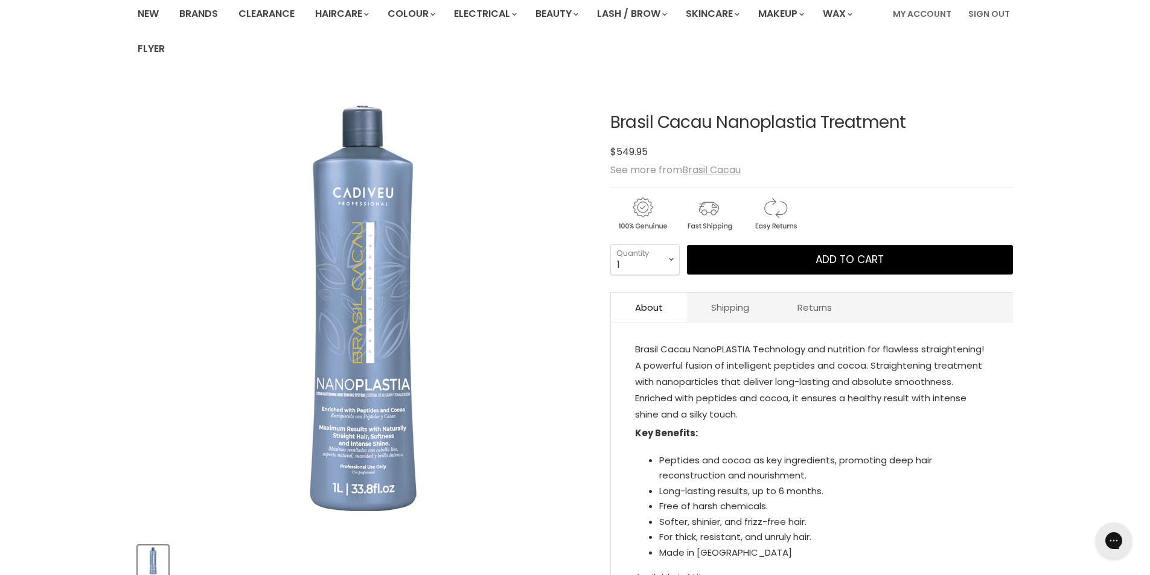
scroll to position [0, 0]
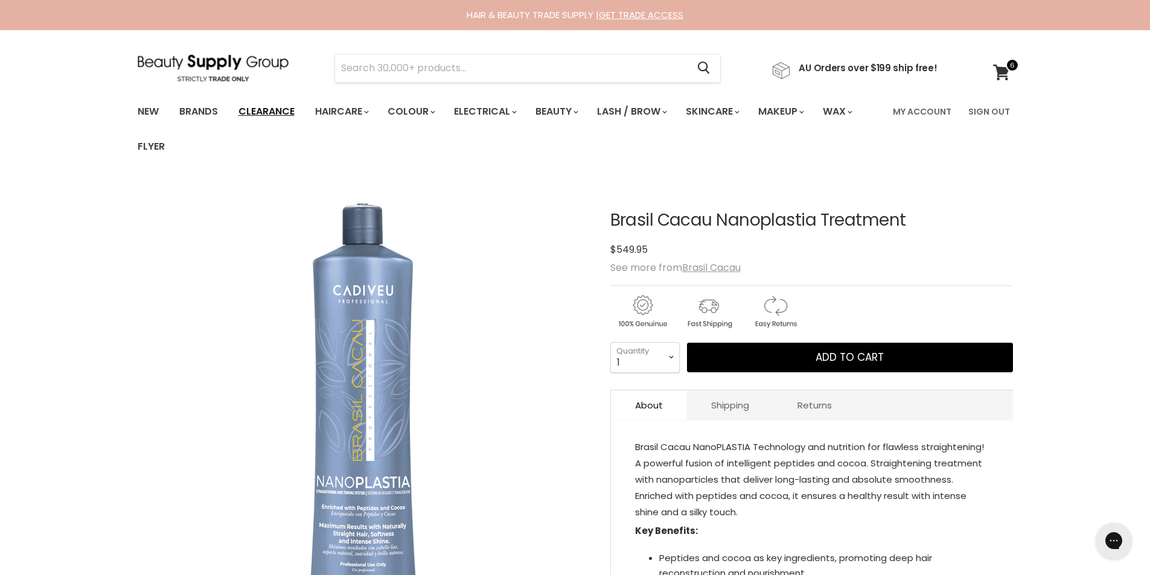
click at [253, 110] on link "Clearance" at bounding box center [266, 111] width 74 height 25
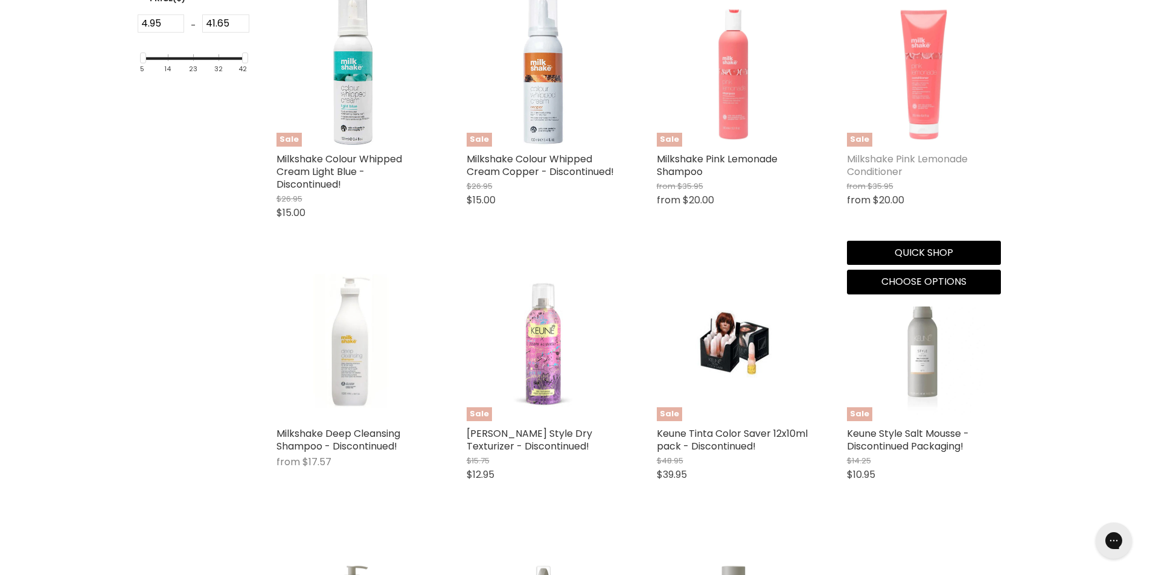
scroll to position [402, 0]
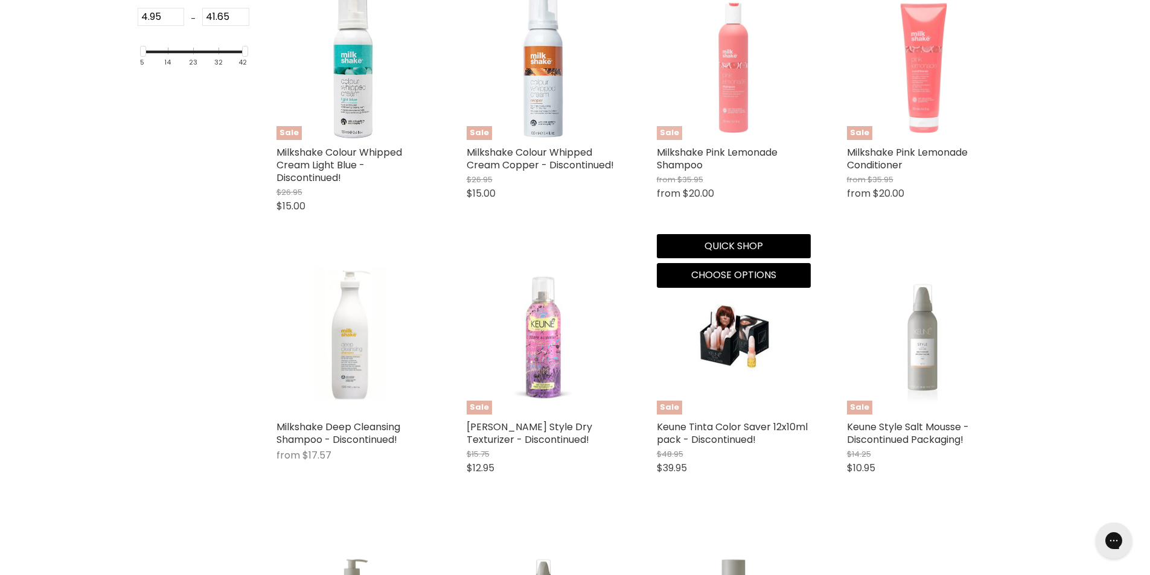
click at [732, 68] on img "Main content" at bounding box center [734, 63] width 154 height 154
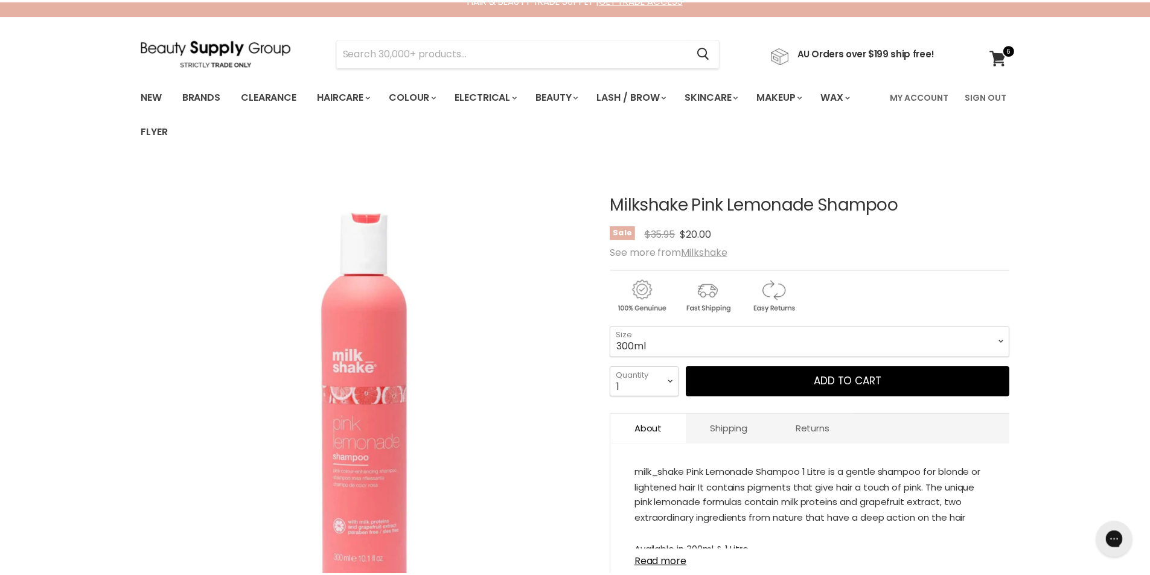
scroll to position [101, 0]
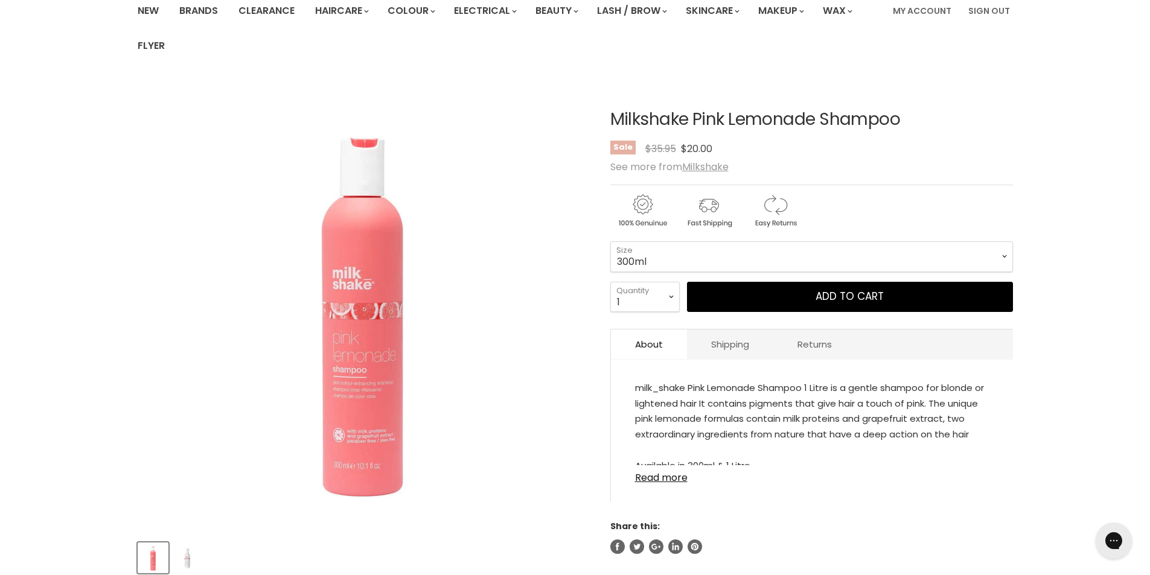
click at [187, 564] on img "Product thumbnails" at bounding box center [187, 558] width 28 height 22
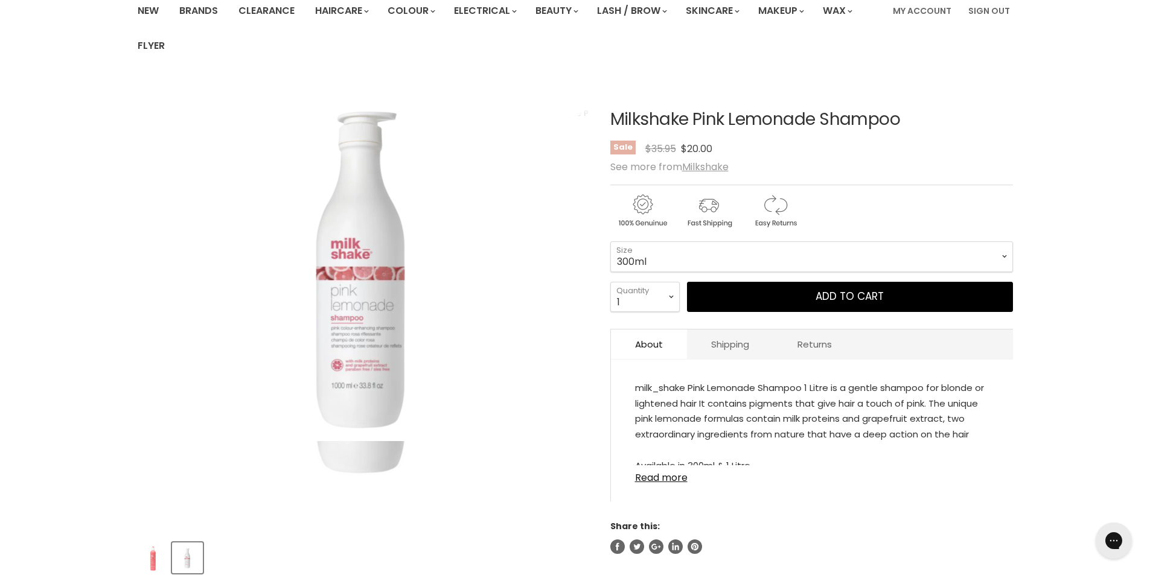
scroll to position [0, 0]
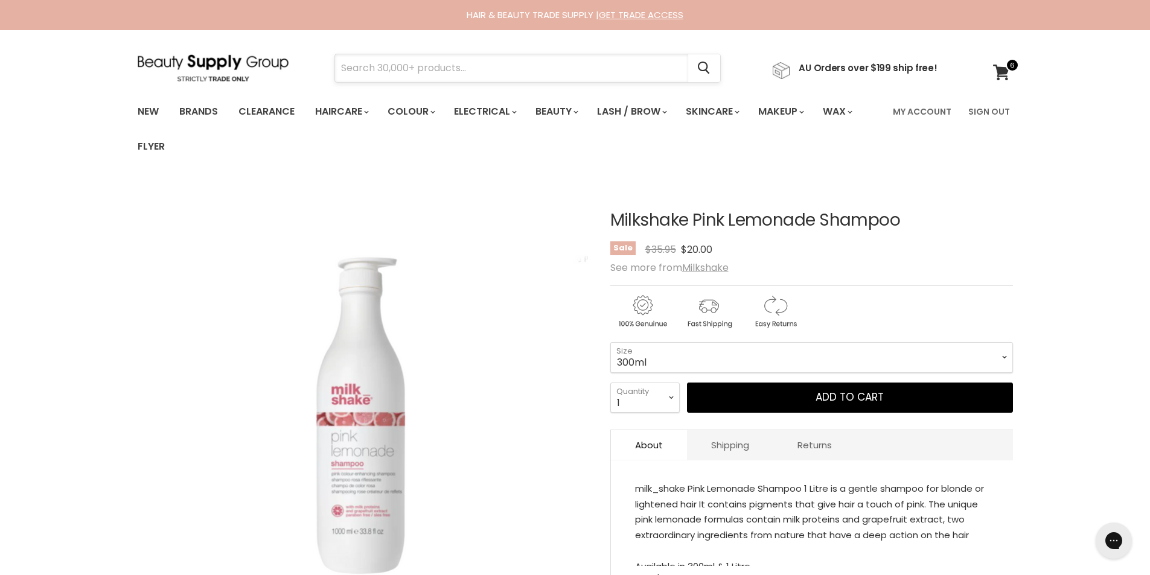
click at [397, 67] on input "Search" at bounding box center [511, 68] width 353 height 28
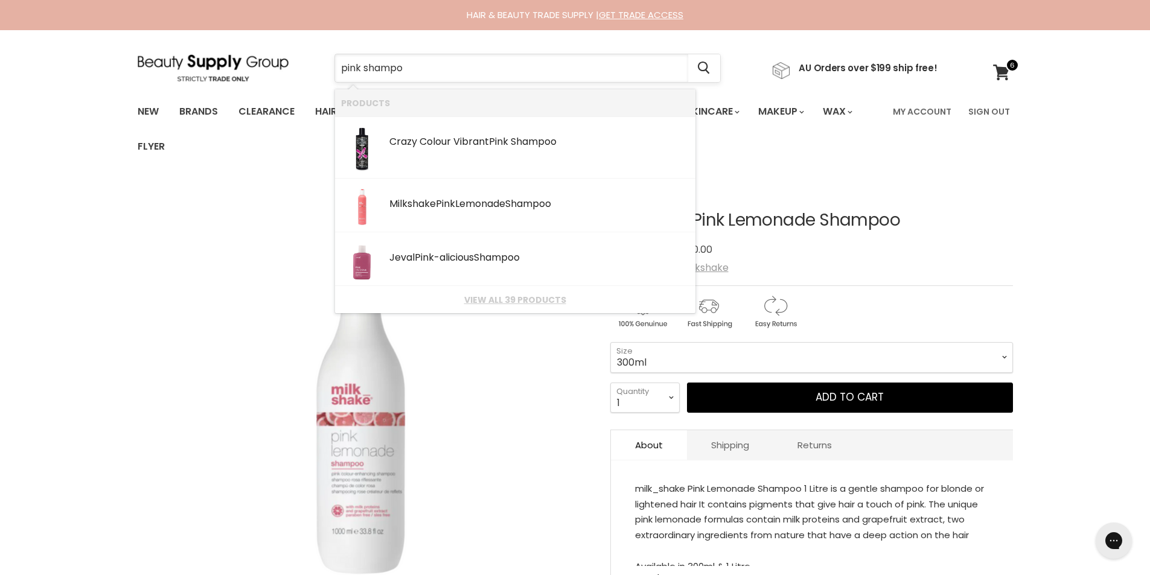
type input "pink shampoo"
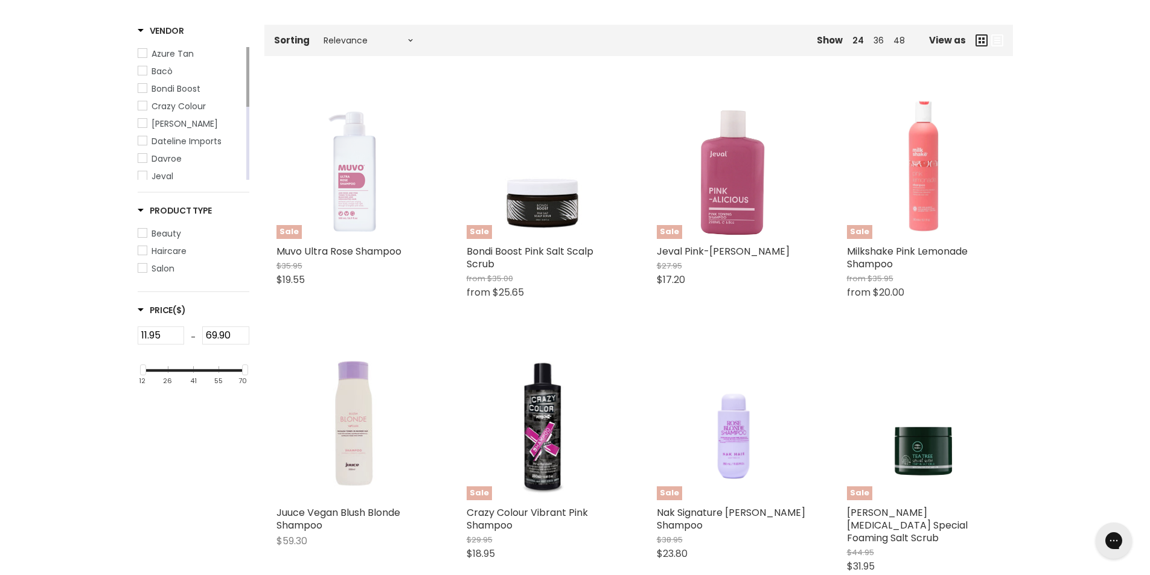
scroll to position [302, 0]
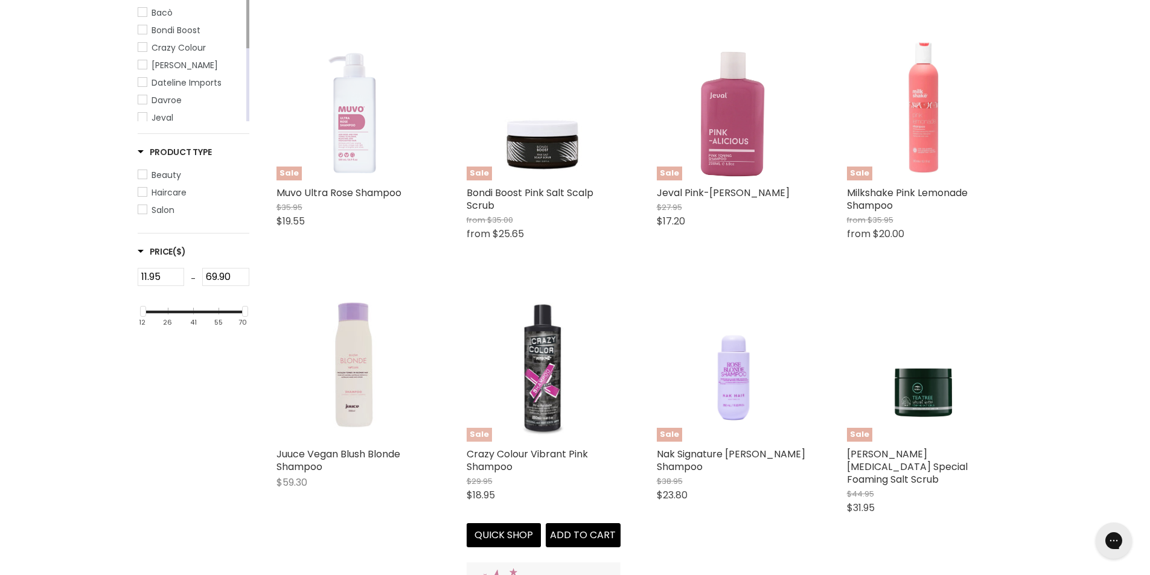
click at [535, 371] on img "Main content" at bounding box center [543, 365] width 103 height 154
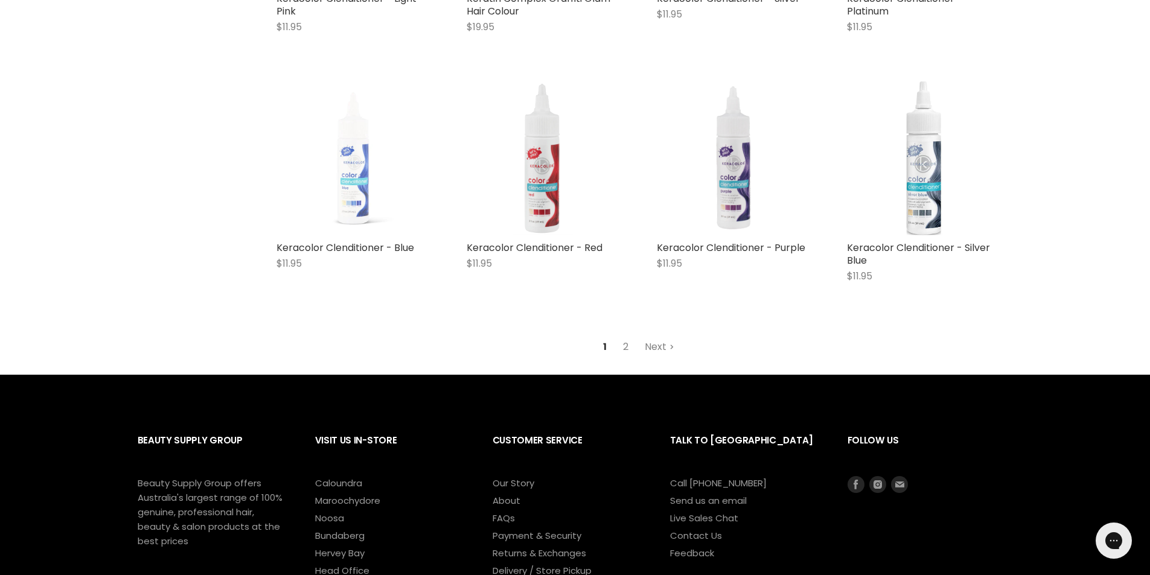
scroll to position [1583, 0]
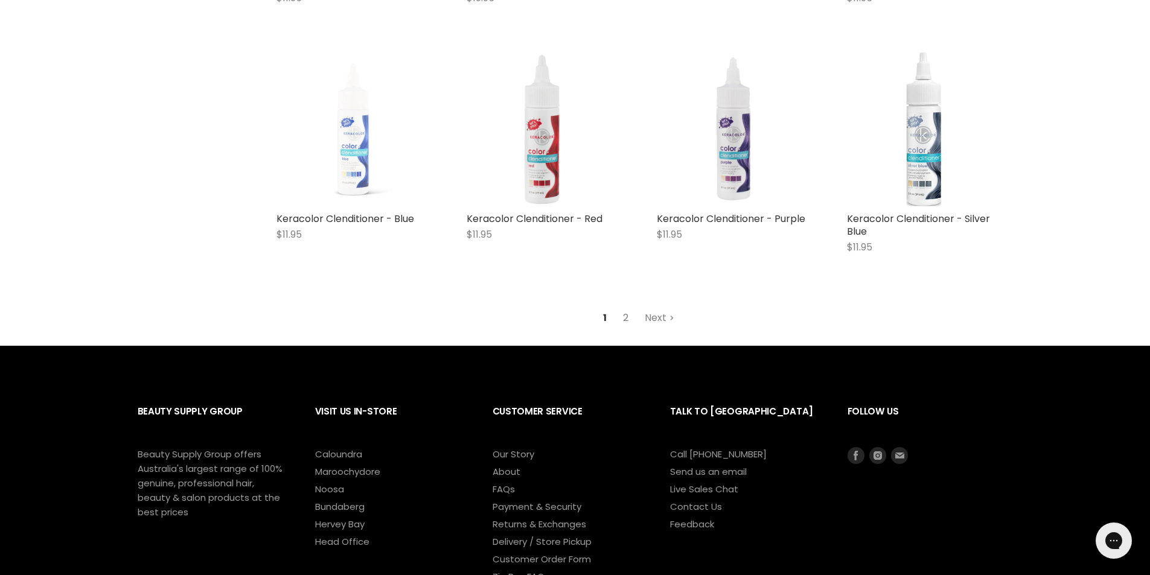
click at [627, 307] on link "2" at bounding box center [625, 318] width 19 height 22
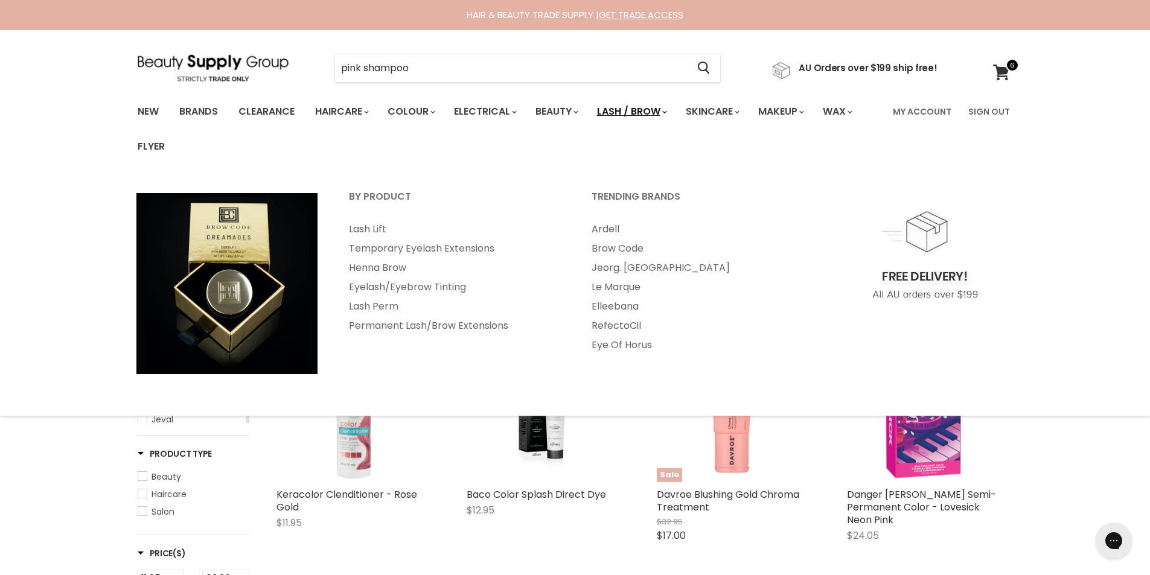
click at [634, 110] on link "Lash / Brow" at bounding box center [631, 111] width 86 height 25
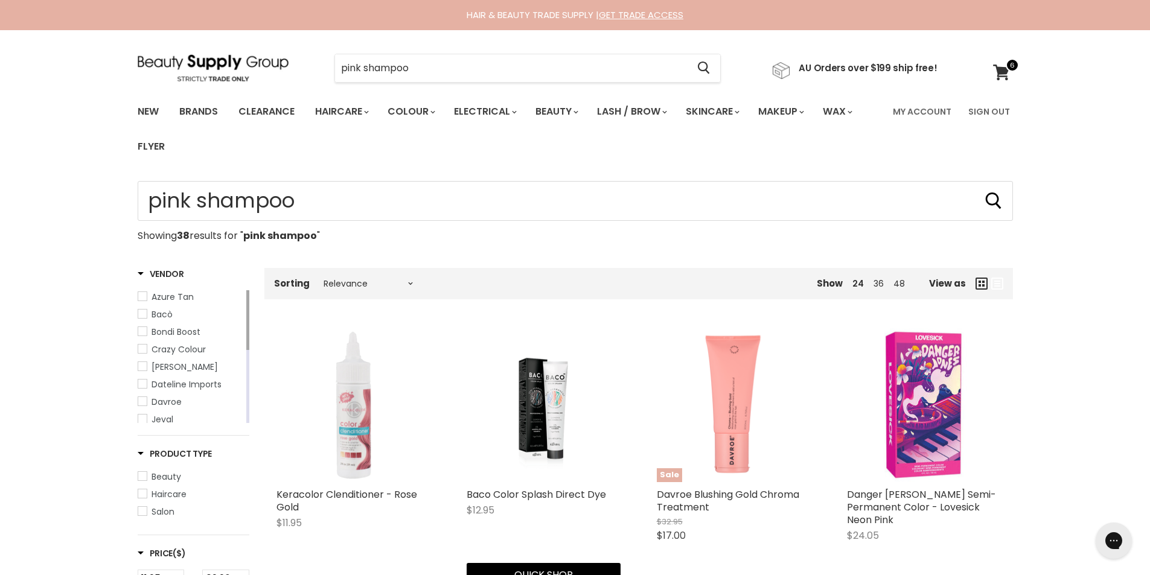
scroll to position [302, 0]
